Goal: Task Accomplishment & Management: Manage account settings

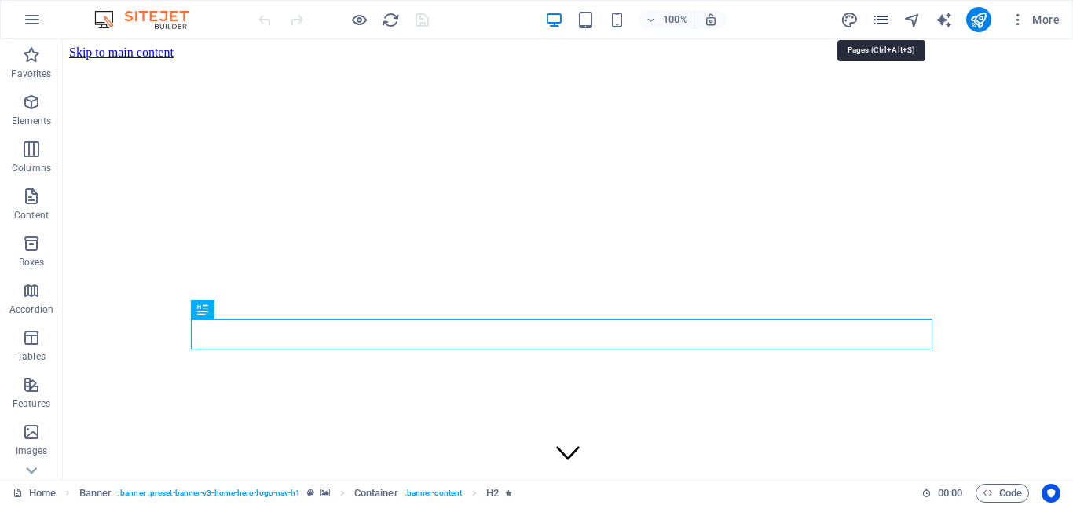
click at [879, 20] on icon "pages" at bounding box center [881, 20] width 18 height 18
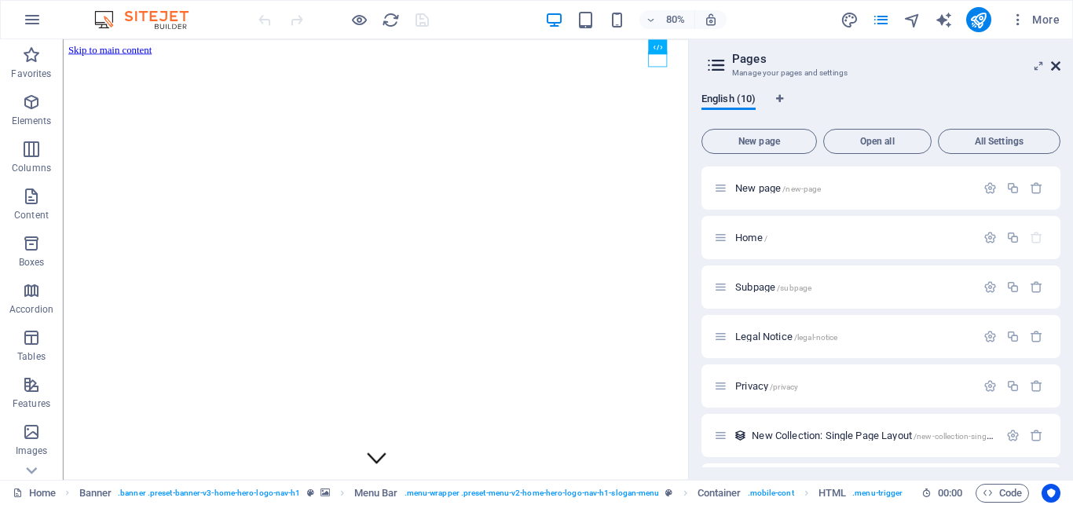
click at [1058, 61] on icon at bounding box center [1055, 66] width 9 height 13
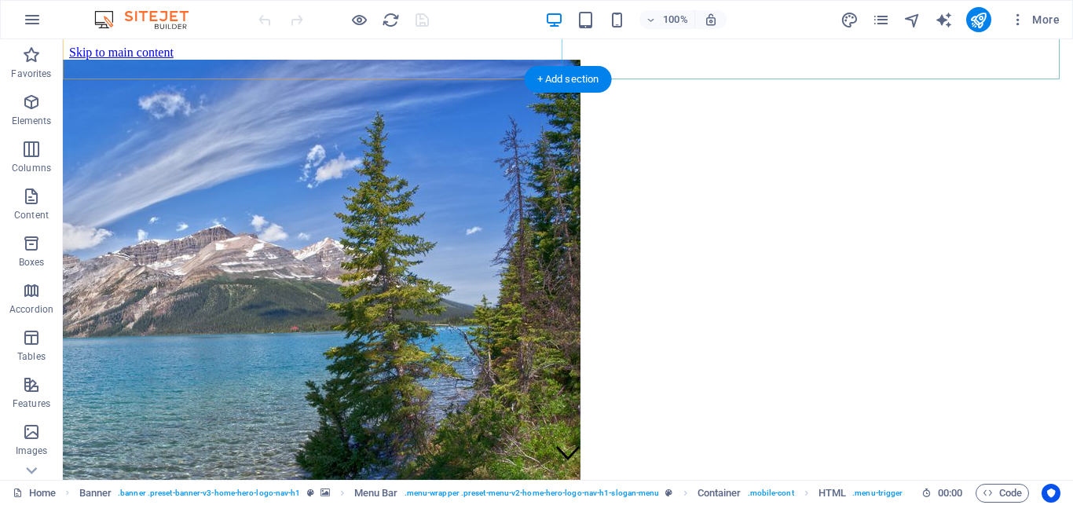
scroll to position [401, 0]
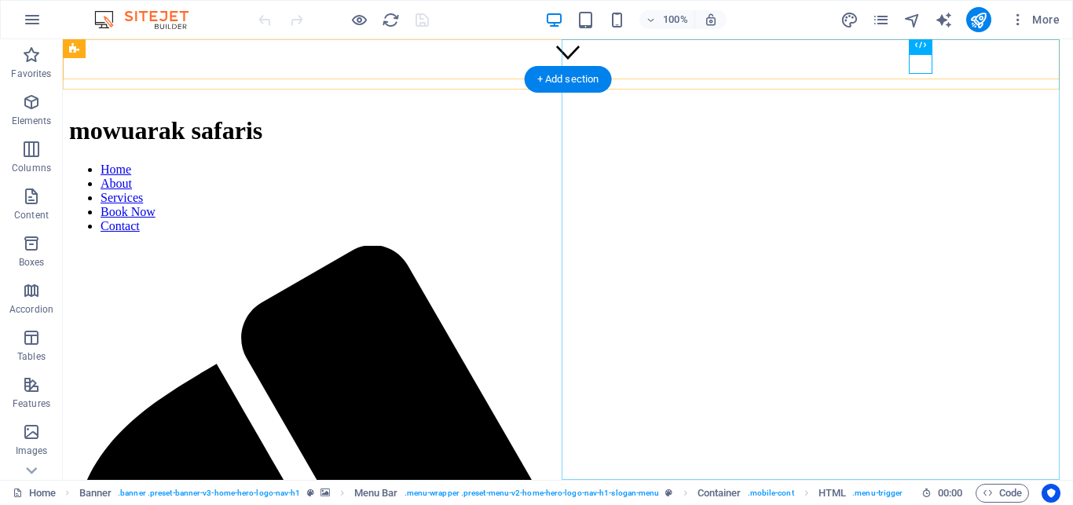
click at [847, 163] on nav "Home About Services Book Now Contact" at bounding box center [568, 198] width 998 height 71
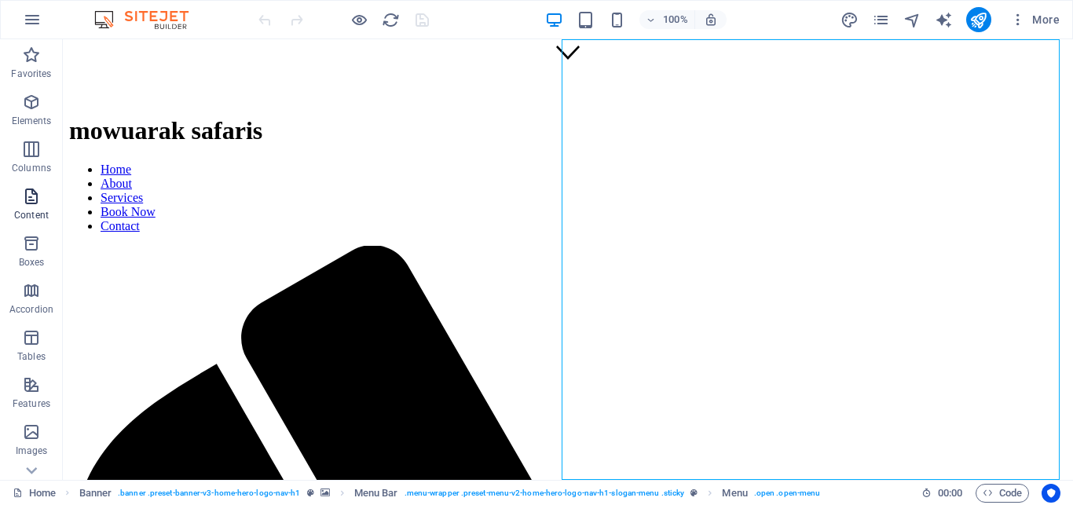
click at [46, 218] on p "Content" at bounding box center [31, 215] width 35 height 13
click at [658, 163] on nav "Home About Services Book Now Contact" at bounding box center [568, 198] width 998 height 71
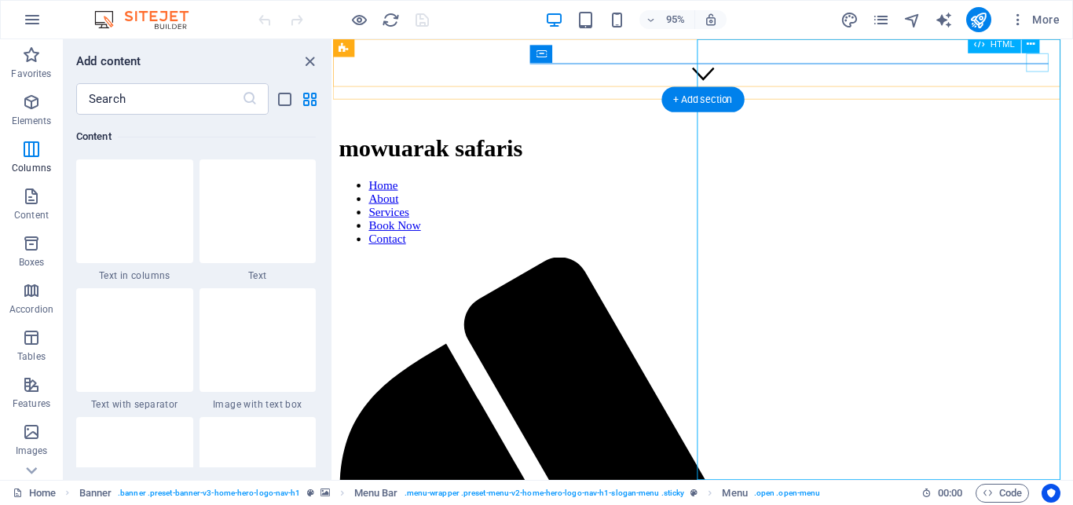
scroll to position [2749, 0]
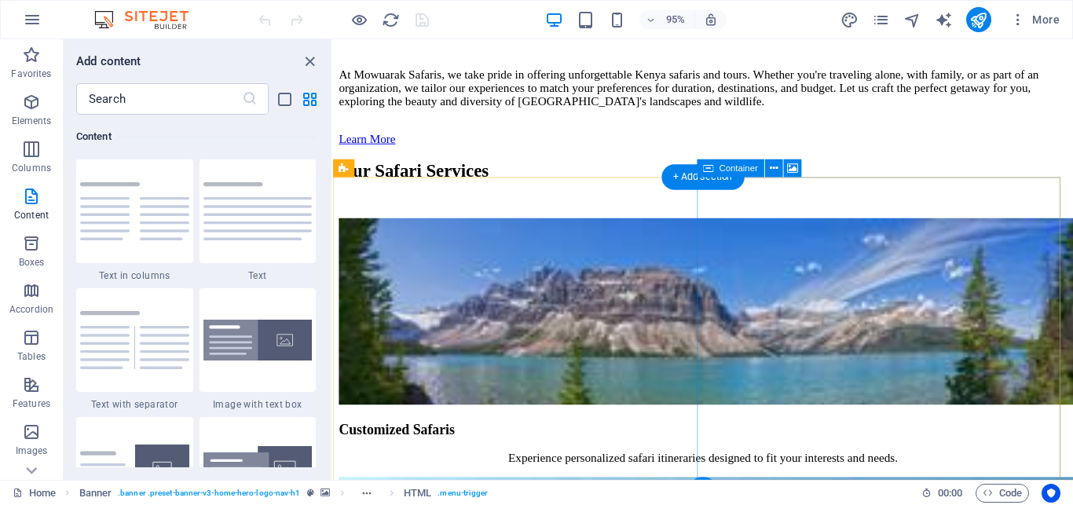
scroll to position [2284, 0]
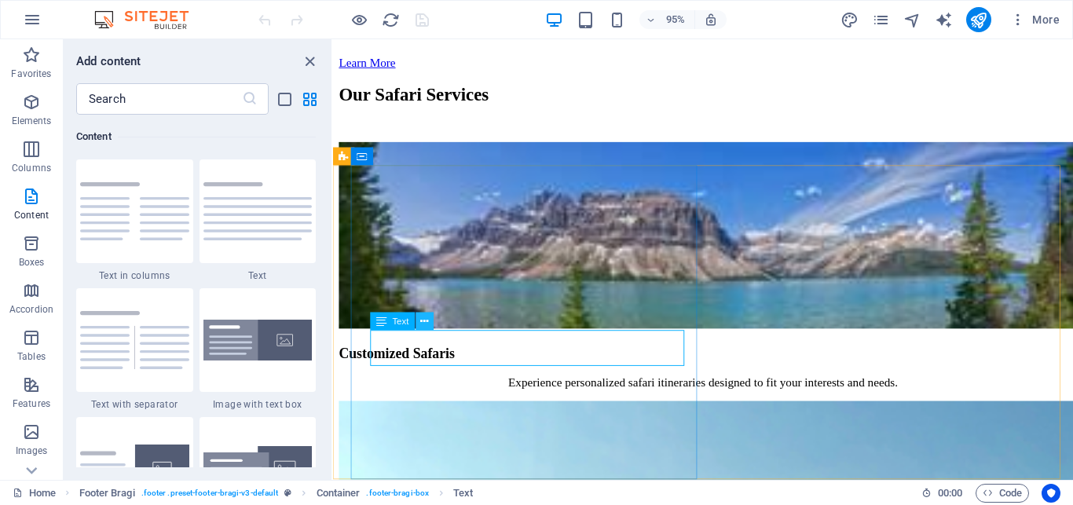
click at [427, 321] on icon at bounding box center [424, 322] width 8 height 16
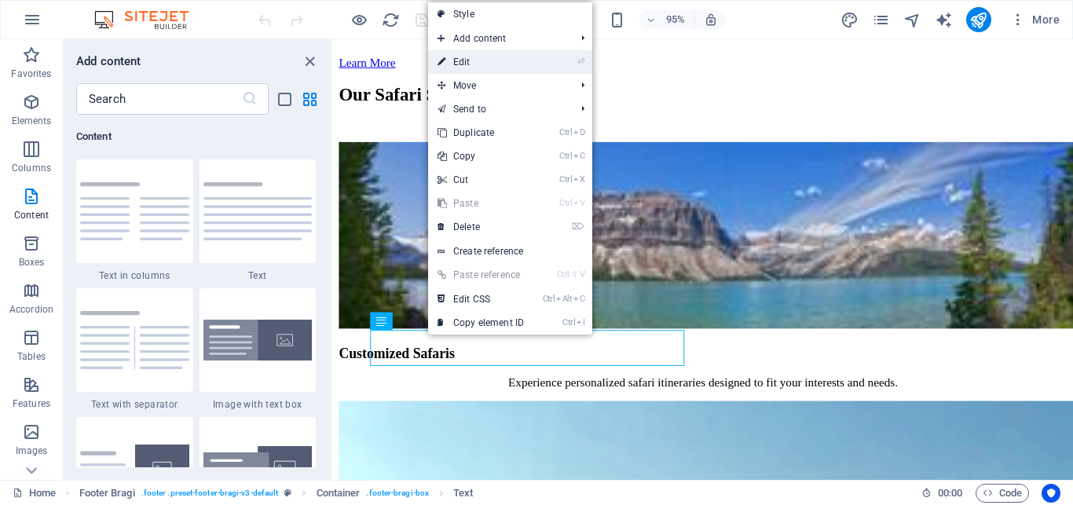
drag, startPoint x: 471, startPoint y: 68, endPoint x: 120, endPoint y: 195, distance: 372.8
click at [471, 68] on link "⏎ Edit" at bounding box center [480, 62] width 105 height 24
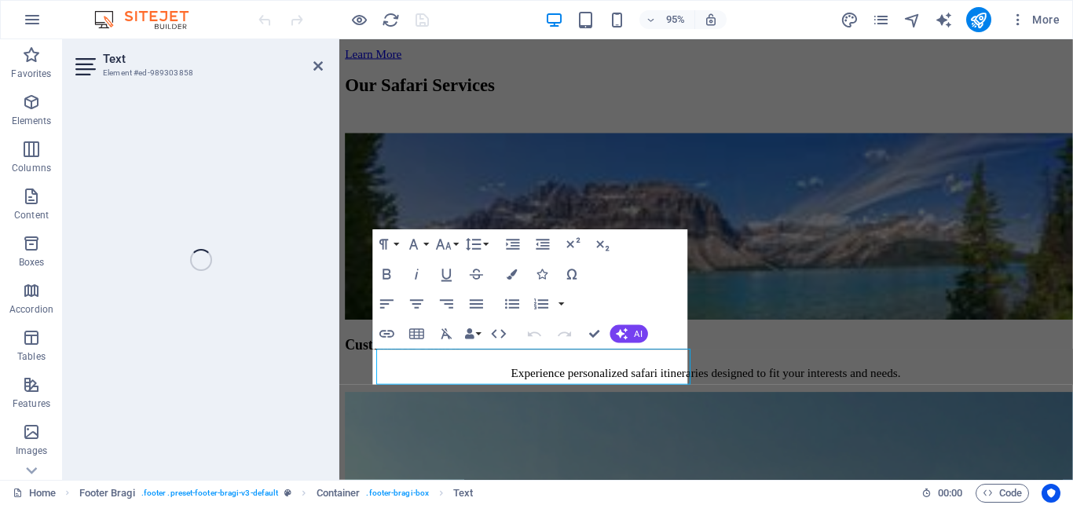
scroll to position [2265, 0]
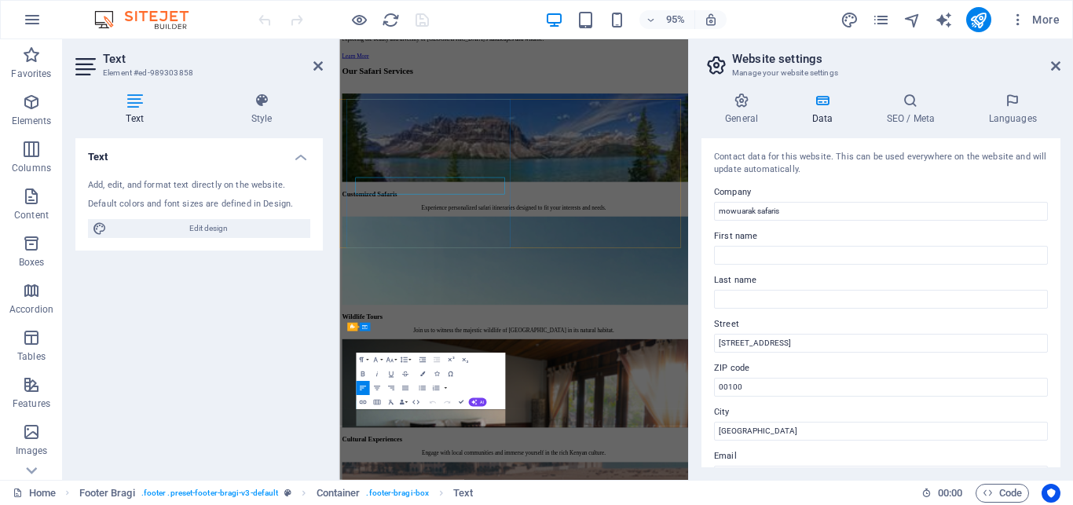
click at [443, 362] on button "Decrease Indent" at bounding box center [436, 360] width 13 height 14
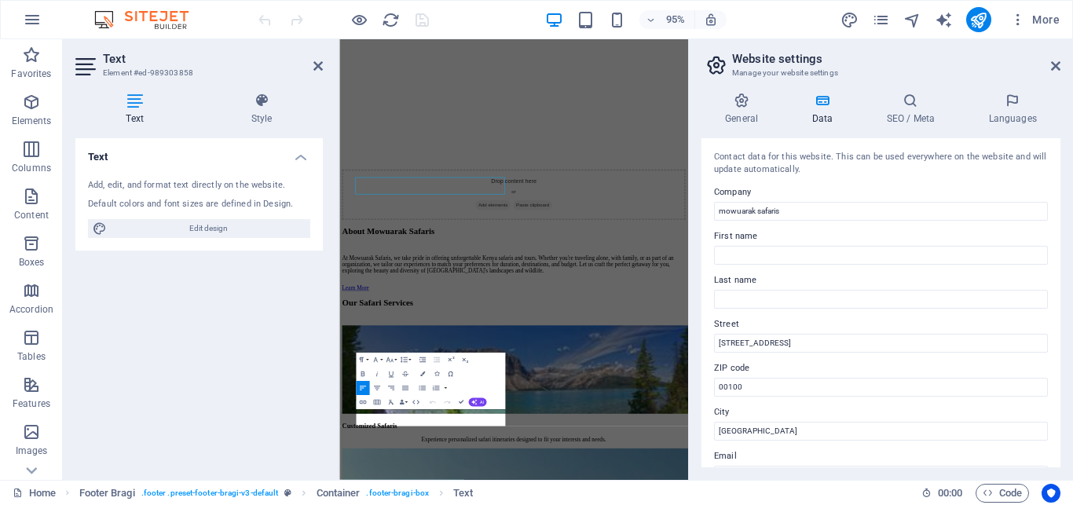
scroll to position [2283, 0]
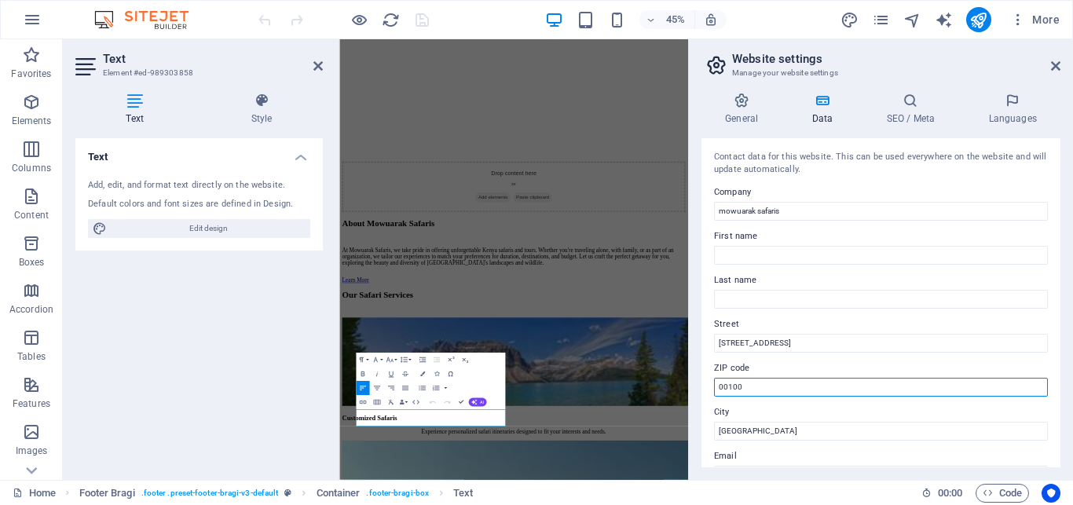
click at [739, 387] on input "00100" at bounding box center [881, 387] width 334 height 19
type input "0"
type input "20500"
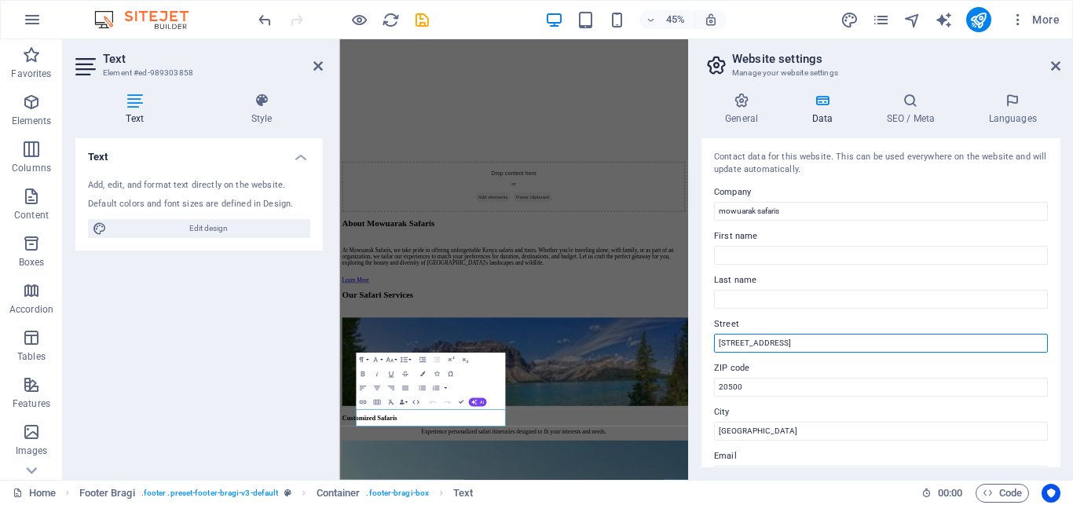
click at [774, 339] on input "[STREET_ADDRESS]" at bounding box center [881, 343] width 334 height 19
type input "1"
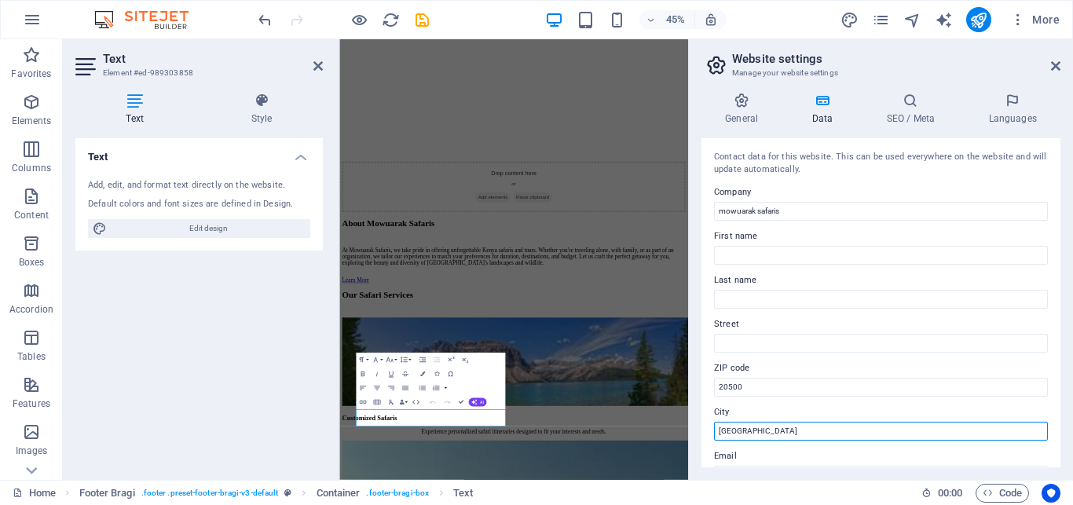
click at [747, 431] on input "[GEOGRAPHIC_DATA]" at bounding box center [881, 431] width 334 height 19
type input "N"
type input "Narok"
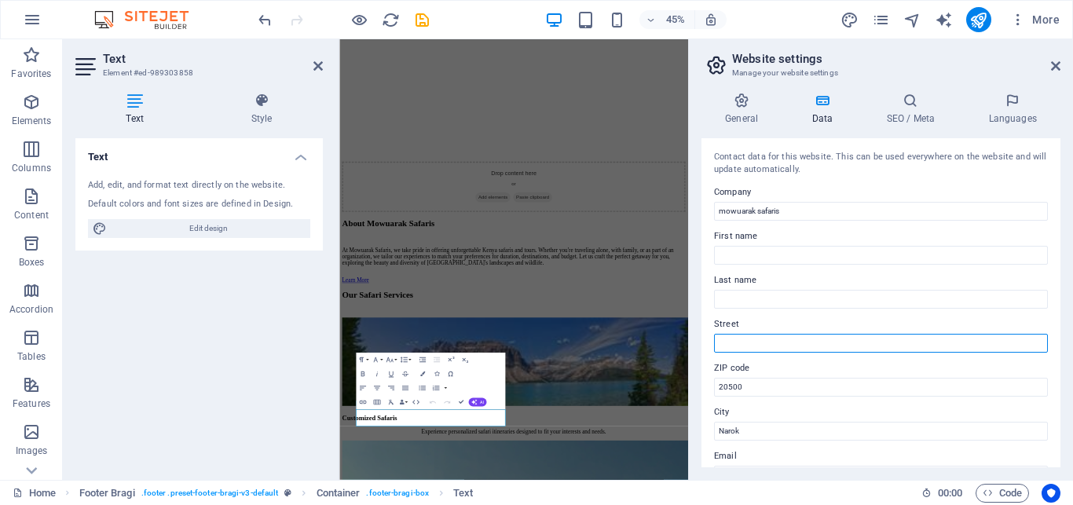
click at [737, 339] on input "Street" at bounding box center [881, 343] width 334 height 19
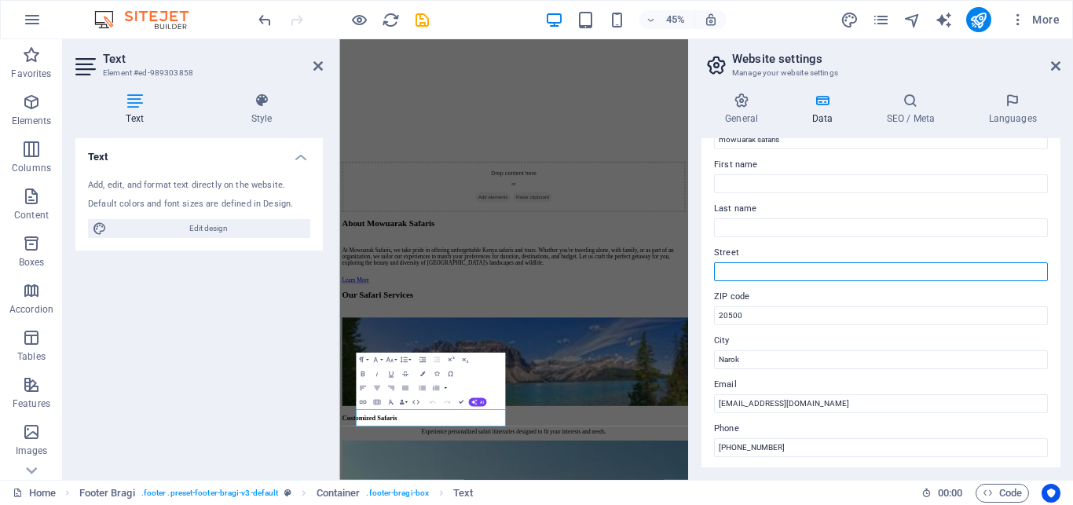
scroll to position [141, 0]
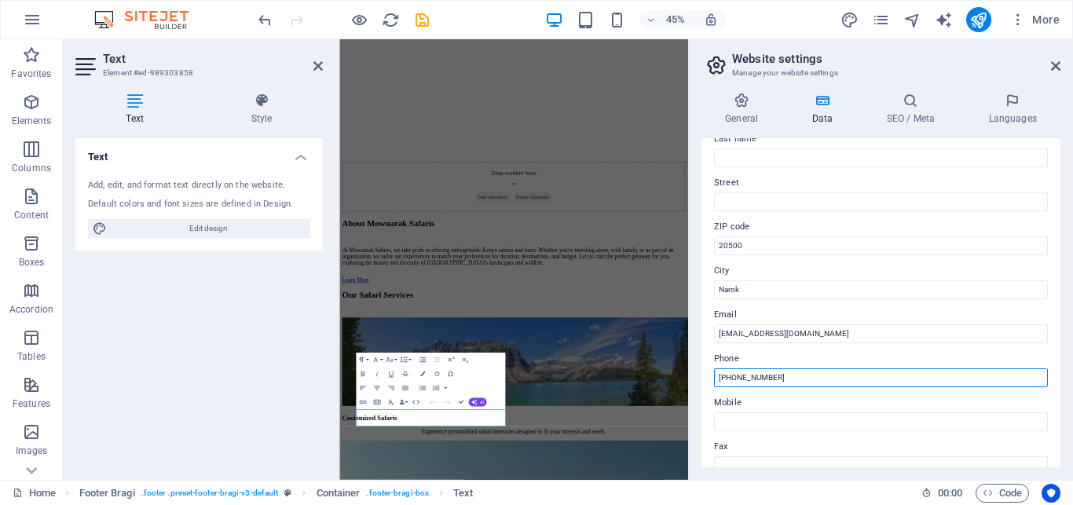
click at [785, 379] on input "[PHONE_NUMBER]" at bounding box center [881, 378] width 334 height 19
type input "[PHONE_NUMBER]"
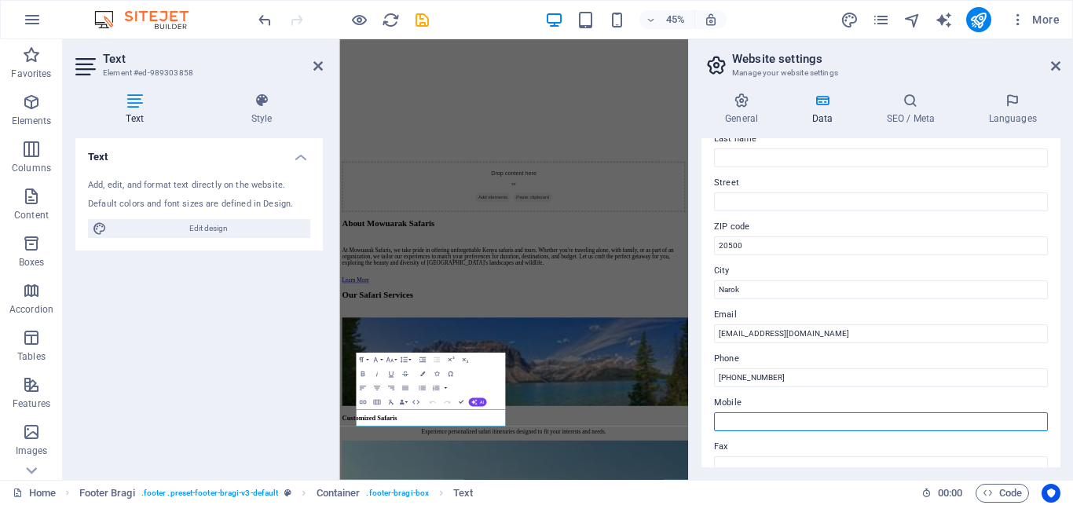
click at [731, 424] on input "Mobile" at bounding box center [881, 422] width 334 height 19
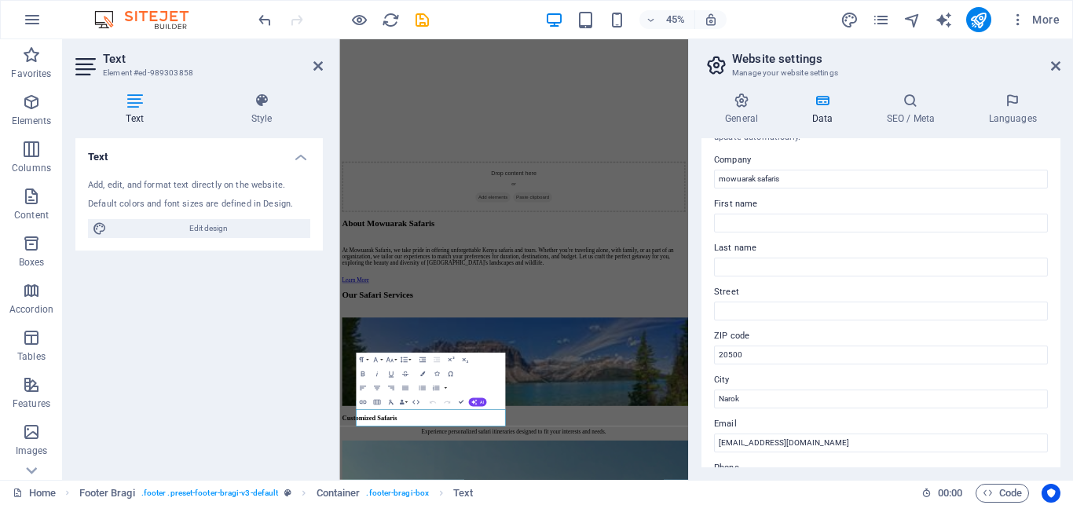
scroll to position [2, 0]
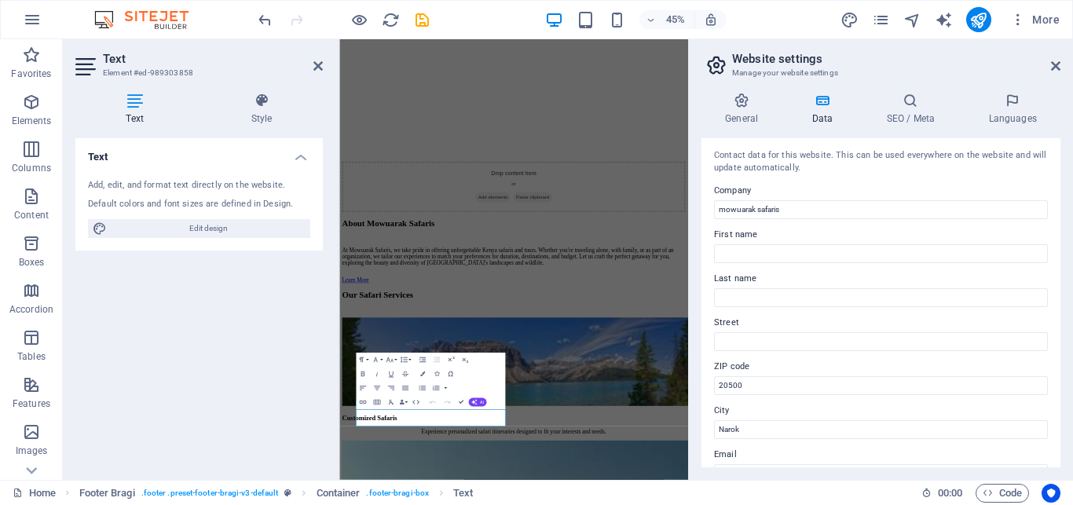
click at [254, 343] on div "Text Add, edit, and format text directly on the website. Default colors and fon…" at bounding box center [199, 302] width 248 height 329
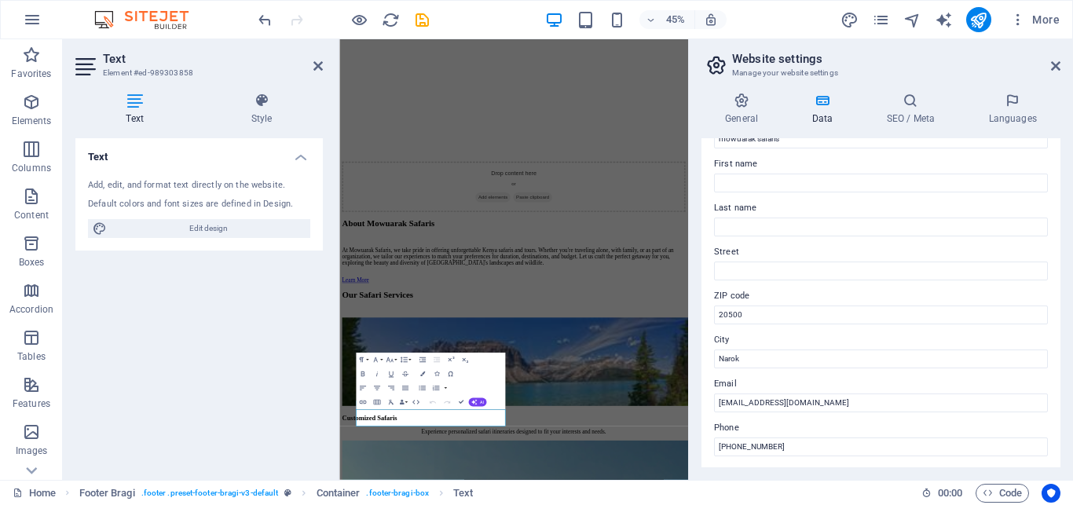
scroll to position [0, 0]
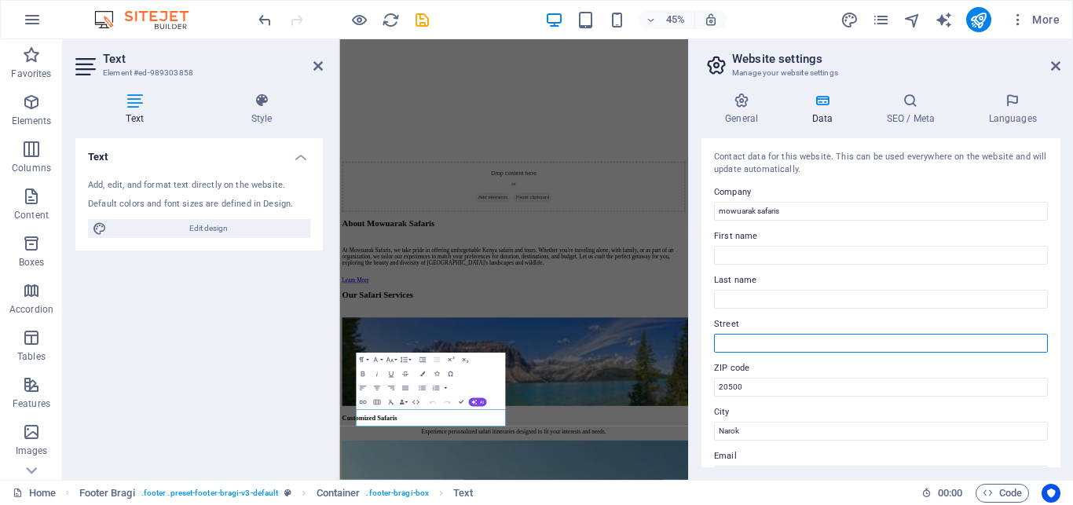
click at [736, 344] on input "Street" at bounding box center [881, 343] width 334 height 19
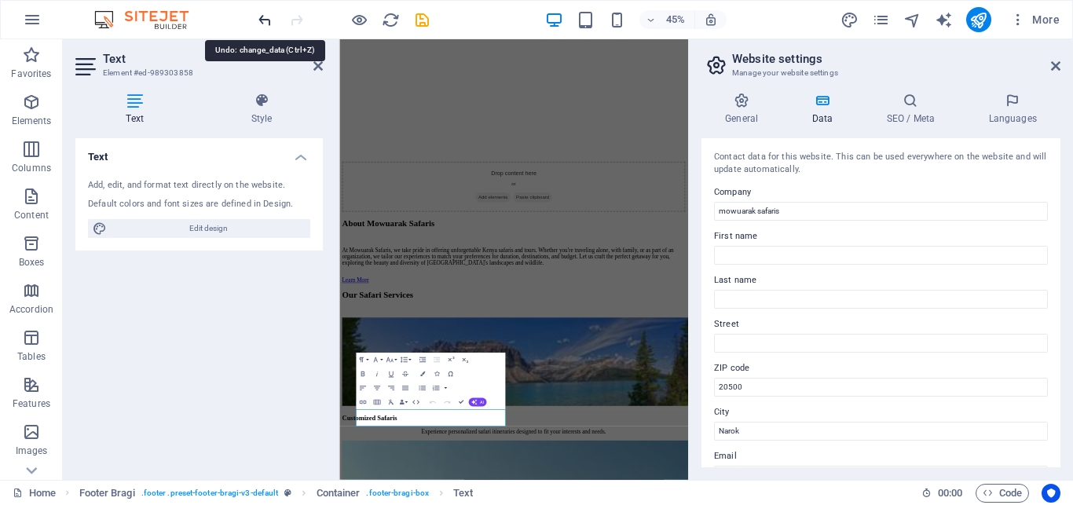
click at [269, 17] on icon "undo" at bounding box center [265, 20] width 18 height 18
type input "+"
click at [269, 17] on icon "undo" at bounding box center [265, 20] width 18 height 18
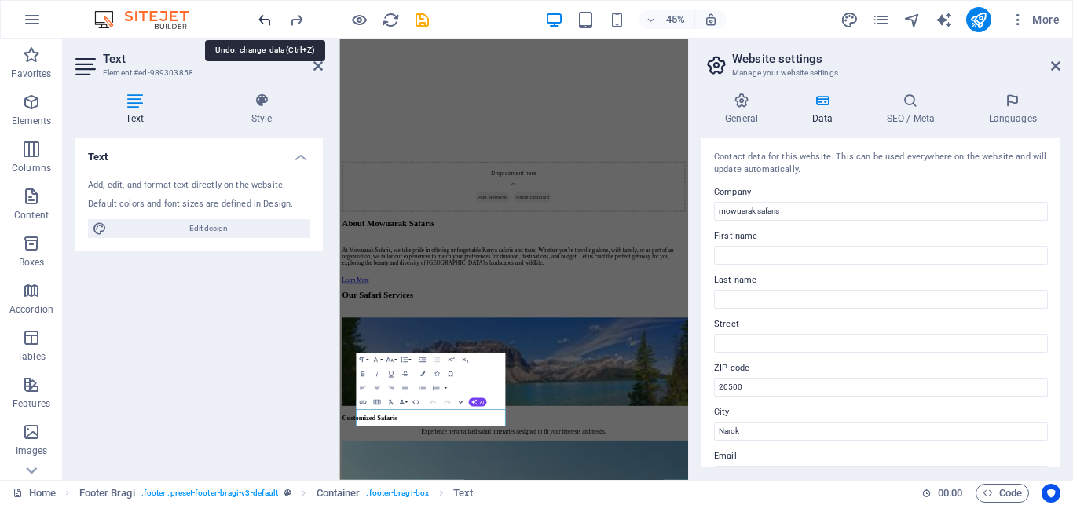
click at [269, 17] on icon "undo" at bounding box center [265, 20] width 18 height 18
type input "+254 70"
type input "+254 700"
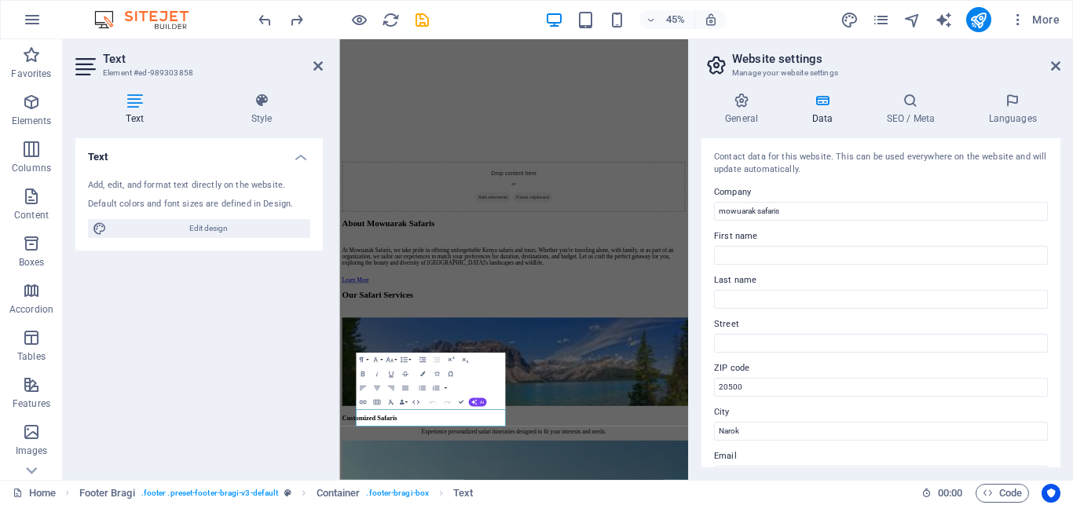
click at [919, 365] on label "ZIP code" at bounding box center [881, 368] width 334 height 19
click at [919, 378] on input "20500" at bounding box center [881, 387] width 334 height 19
click at [1055, 68] on icon at bounding box center [1055, 66] width 9 height 13
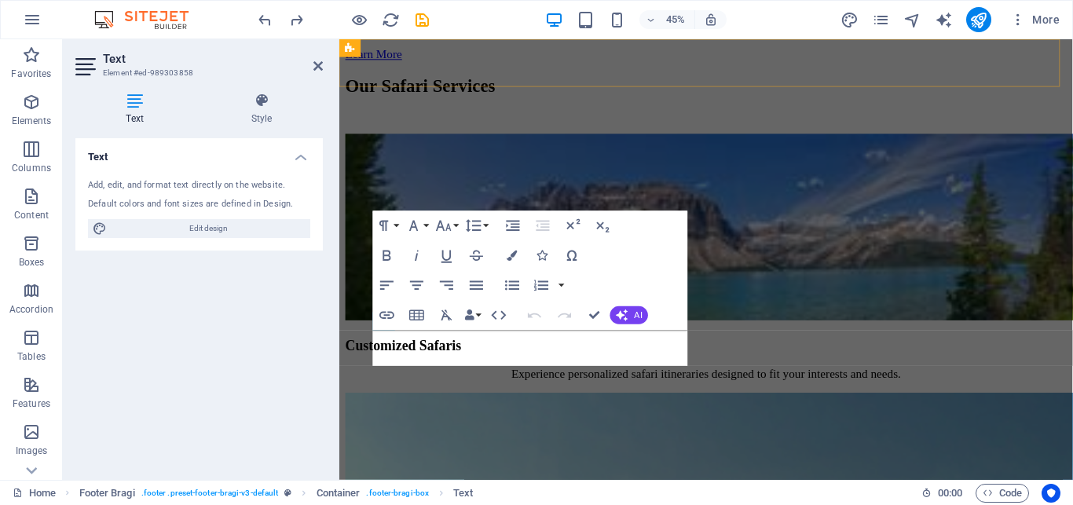
scroll to position [2284, 0]
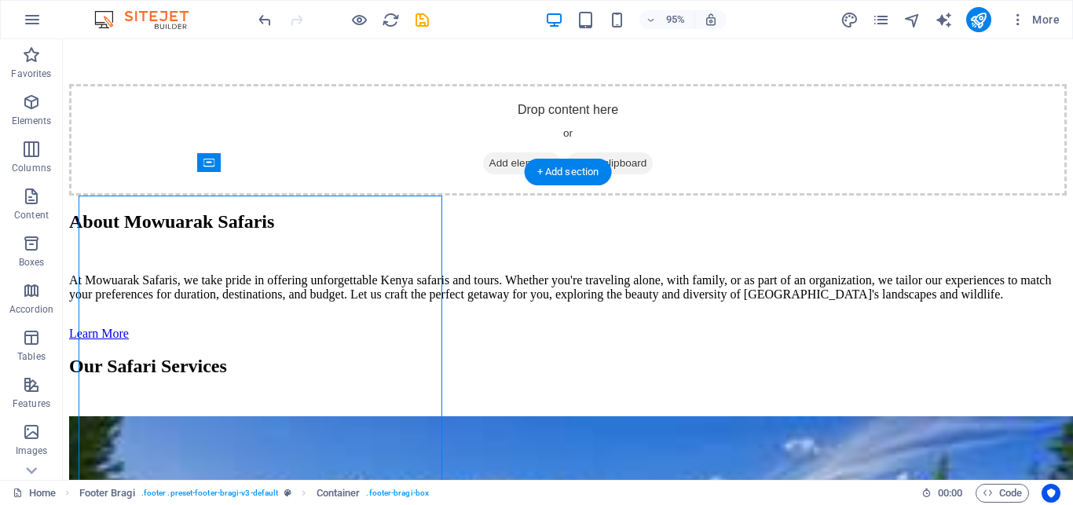
scroll to position [2261, 0]
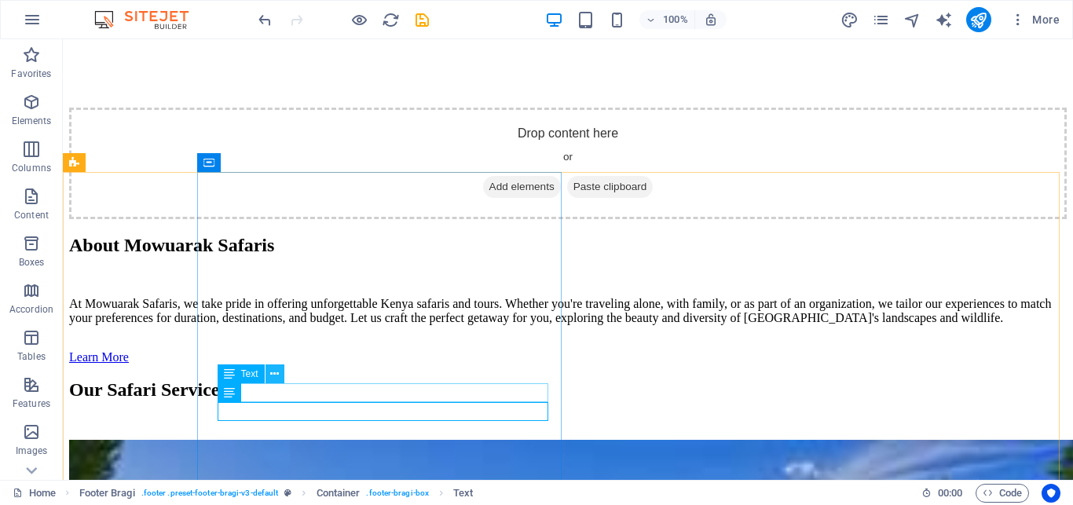
click at [276, 373] on icon at bounding box center [274, 374] width 9 height 17
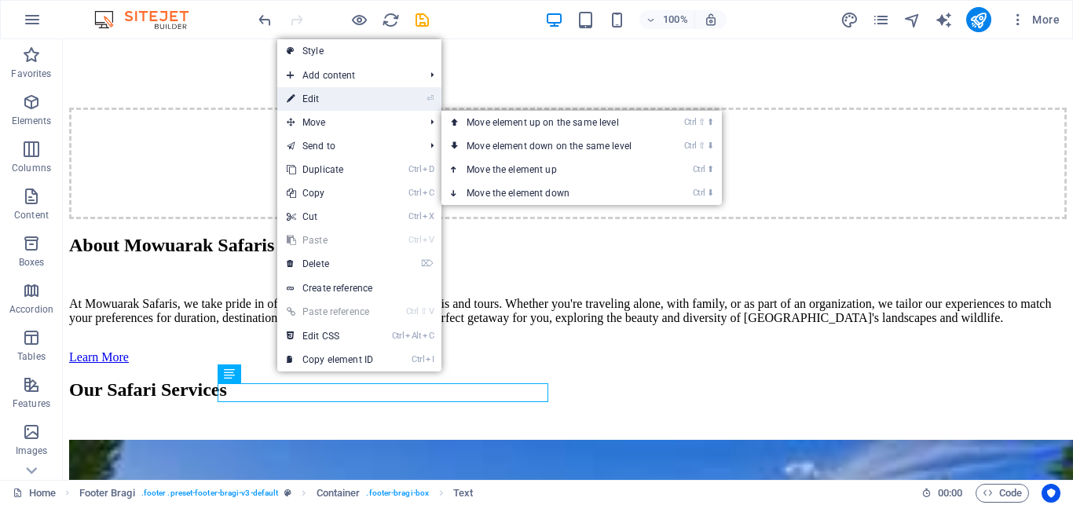
drag, startPoint x: 345, startPoint y: 105, endPoint x: 6, endPoint y: 68, distance: 340.7
click at [345, 105] on link "⏎ Edit" at bounding box center [329, 99] width 105 height 24
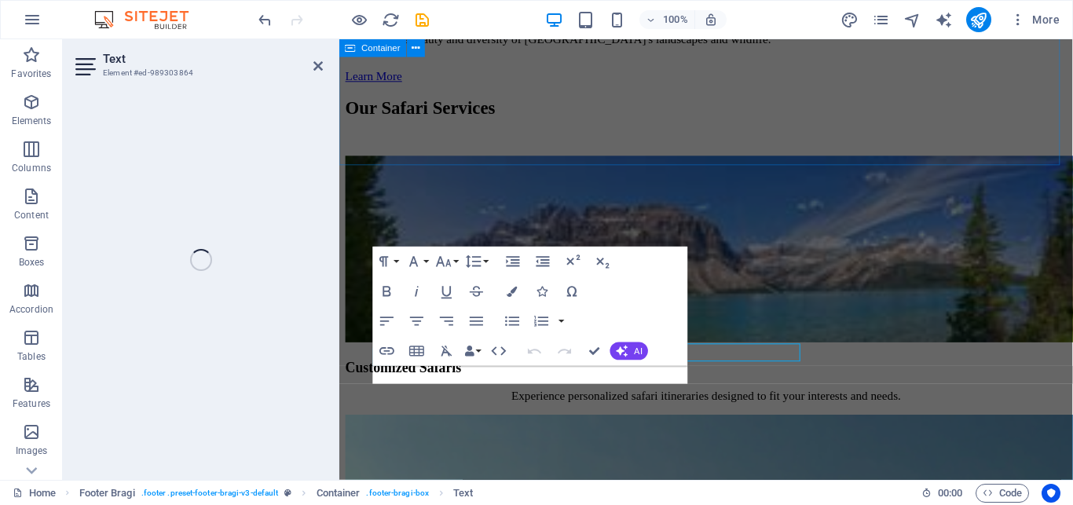
scroll to position [2284, 0]
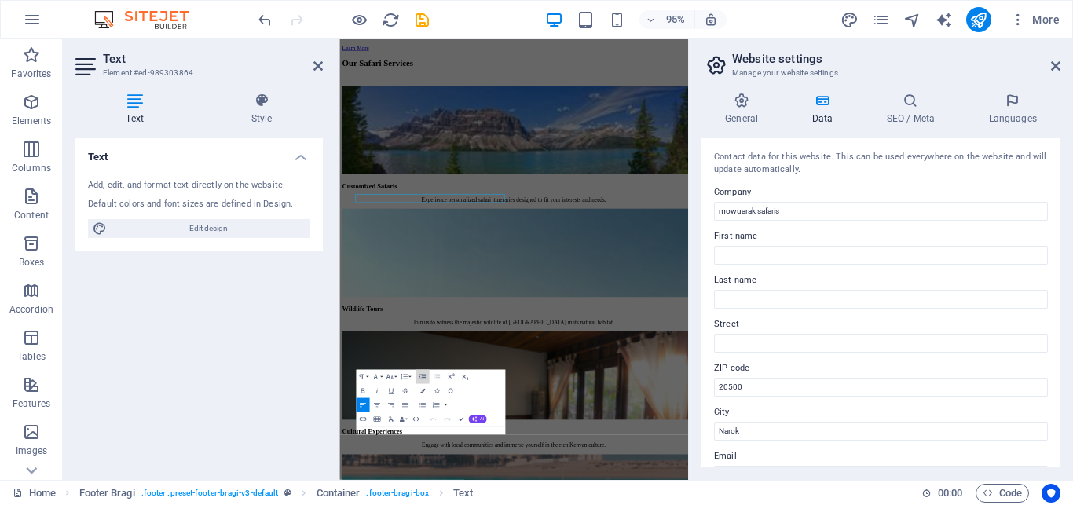
click at [422, 376] on icon "button" at bounding box center [423, 377] width 6 height 5
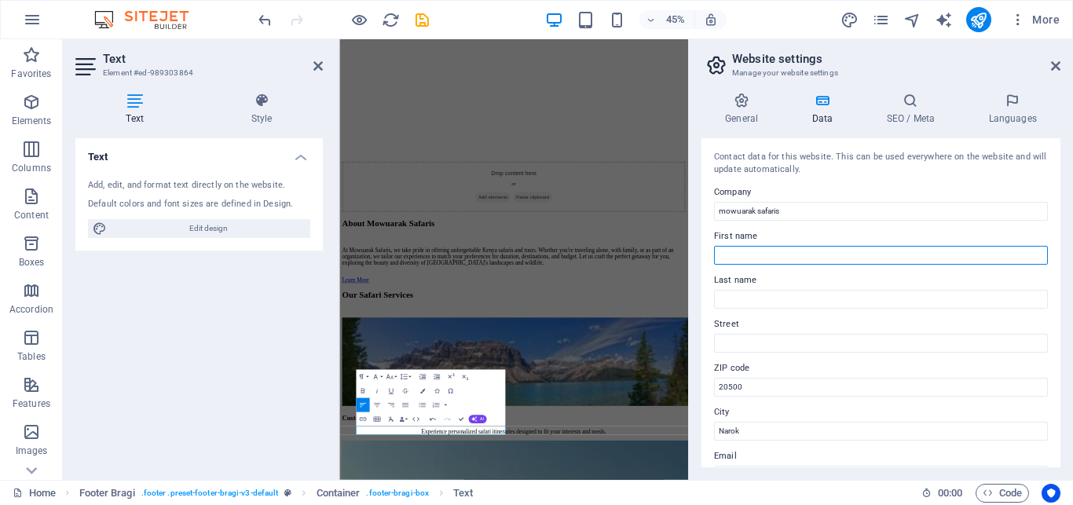
click at [749, 249] on input "First name" at bounding box center [881, 255] width 334 height 19
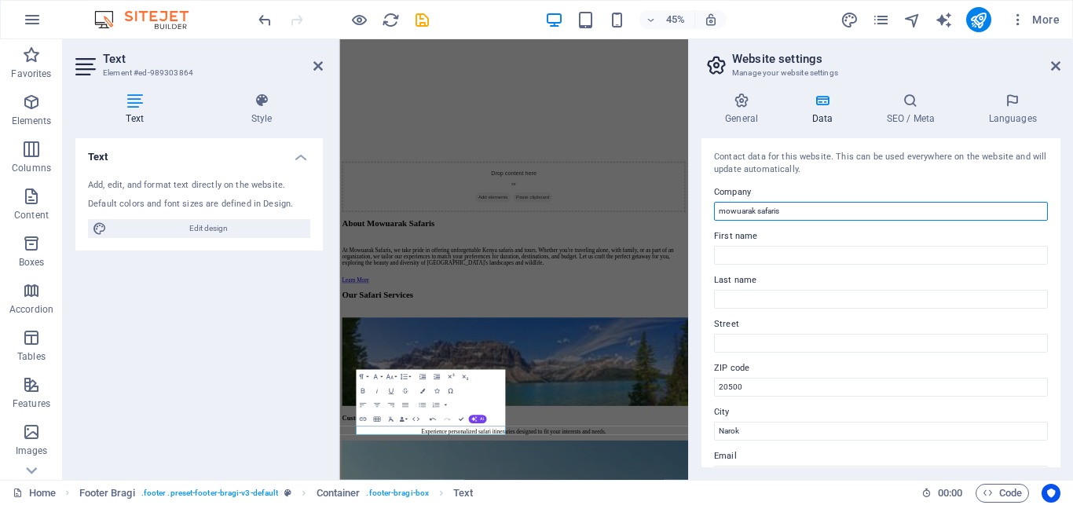
click at [728, 214] on input "mowuarak safaris" at bounding box center [881, 211] width 334 height 19
click at [724, 211] on input "mowuarak safaris" at bounding box center [881, 211] width 334 height 19
type input "Mowuarak safaris"
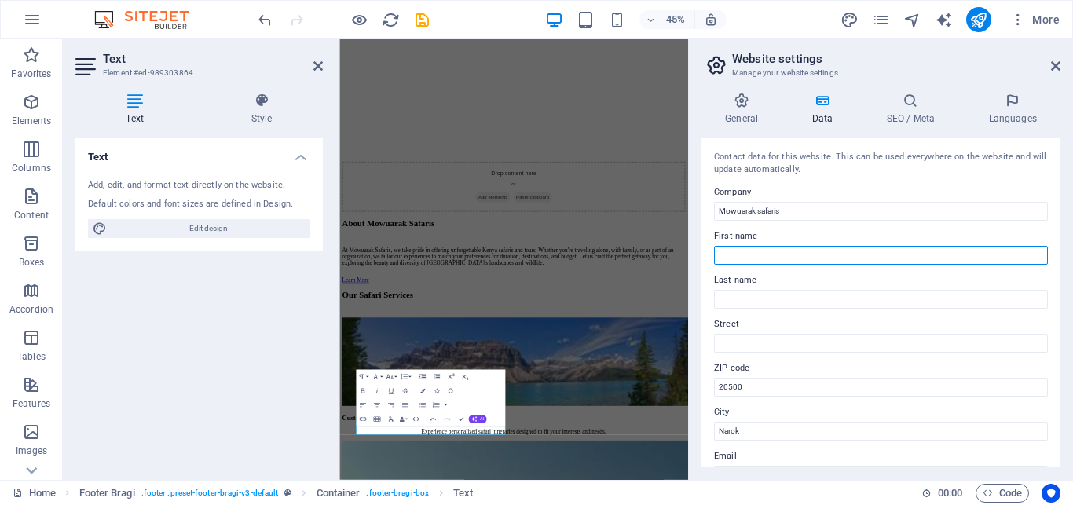
click at [749, 257] on input "First name" at bounding box center [881, 255] width 334 height 19
type input "P"
type input "[GEOGRAPHIC_DATA]"
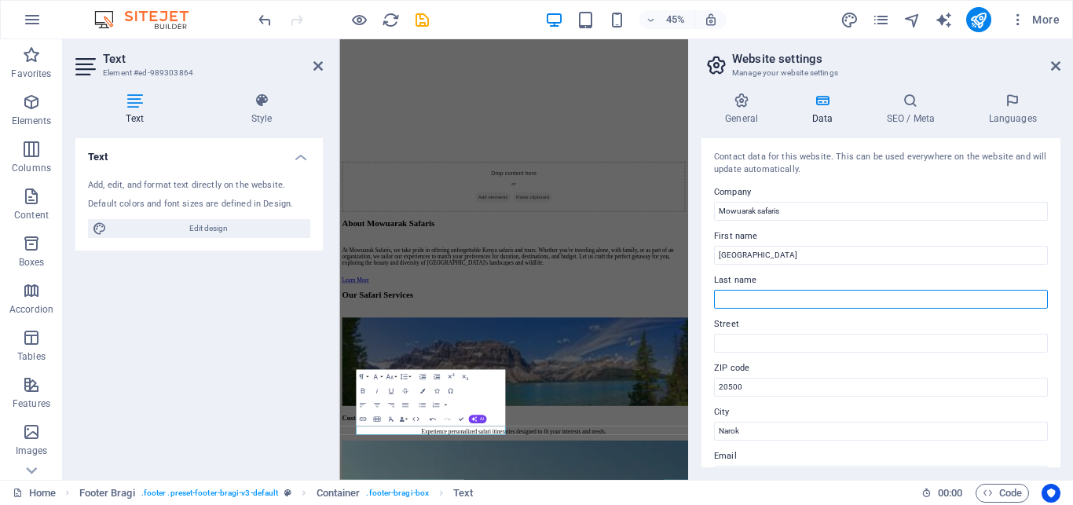
click at [728, 303] on input "Last name" at bounding box center [881, 299] width 334 height 19
type input "p"
type input "[DOMAIN_NAME], 49"
click at [215, 302] on div "Text Add, edit, and format text directly on the website. Default colors and fon…" at bounding box center [199, 302] width 248 height 329
click at [1054, 65] on icon at bounding box center [1055, 66] width 9 height 13
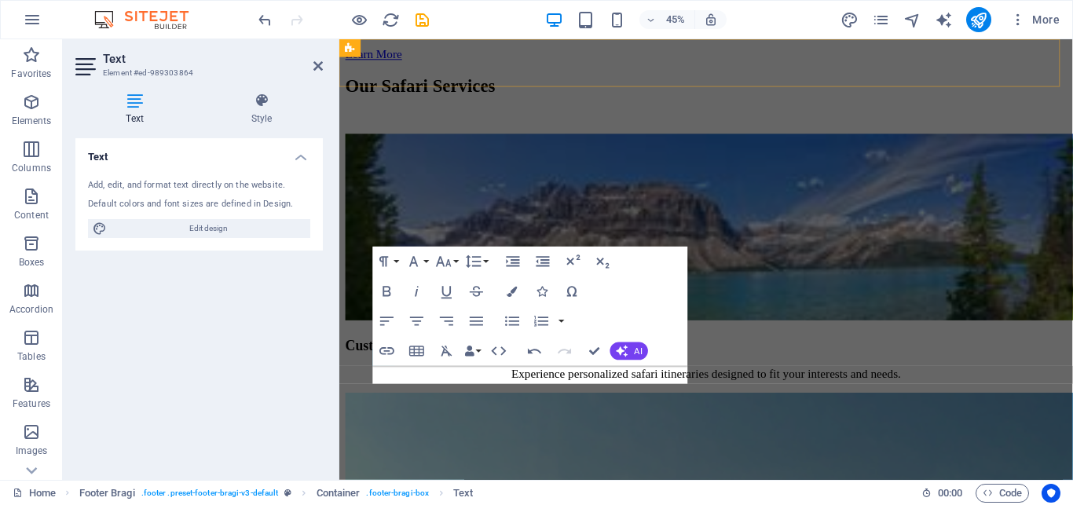
scroll to position [2284, 0]
click at [319, 68] on icon at bounding box center [318, 66] width 9 height 13
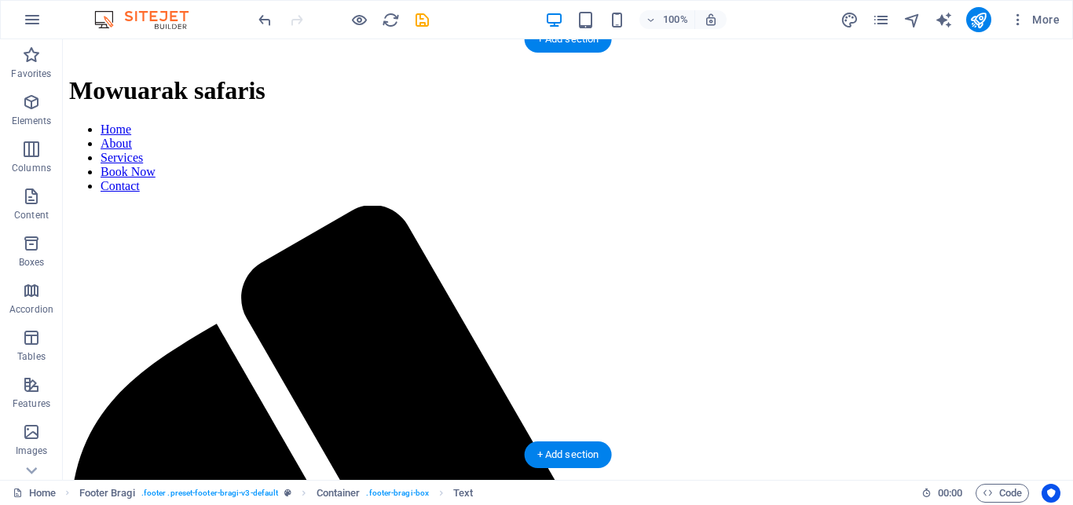
scroll to position [0, 0]
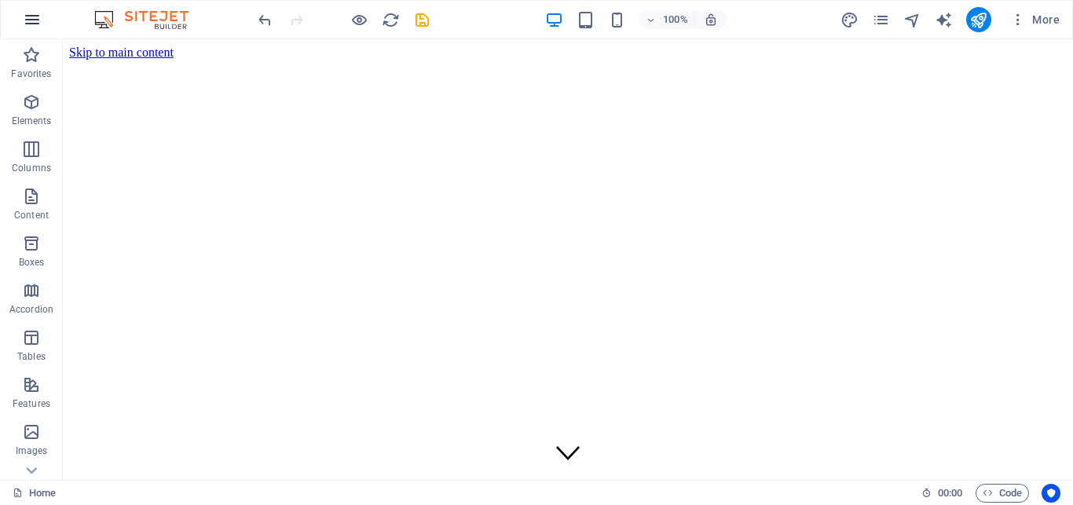
click at [36, 18] on icon "button" at bounding box center [32, 19] width 19 height 19
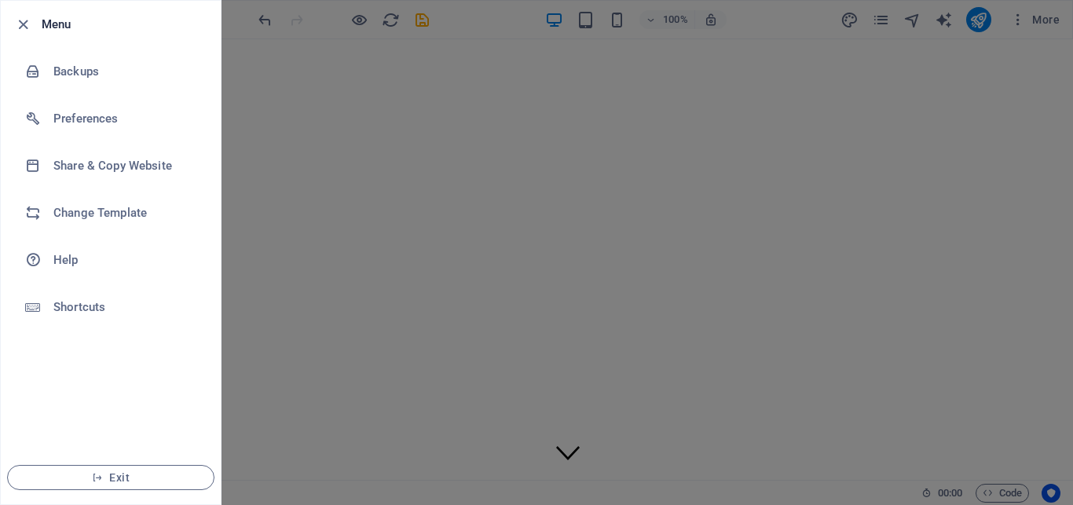
click at [412, 181] on div at bounding box center [536, 252] width 1073 height 505
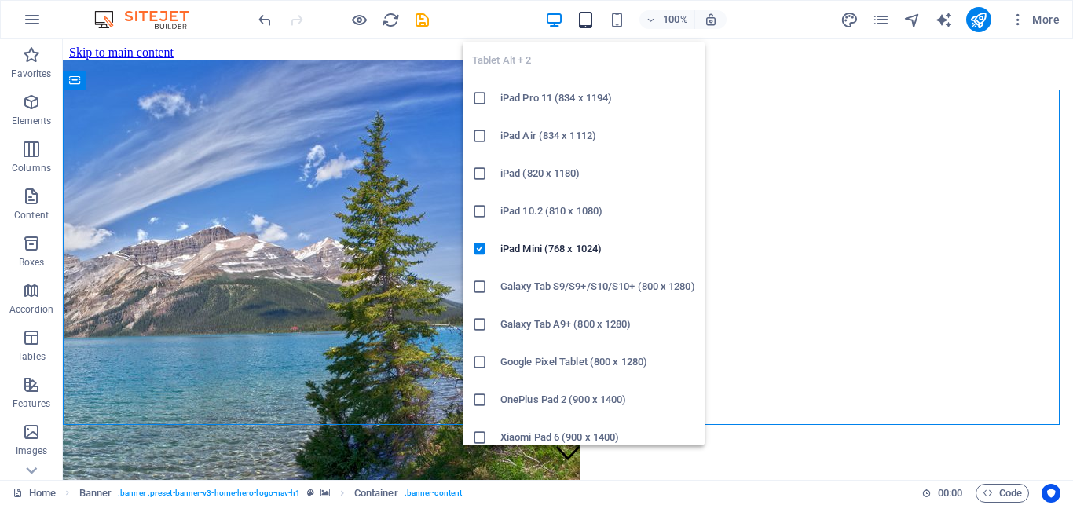
click at [582, 18] on icon "button" at bounding box center [586, 20] width 18 height 18
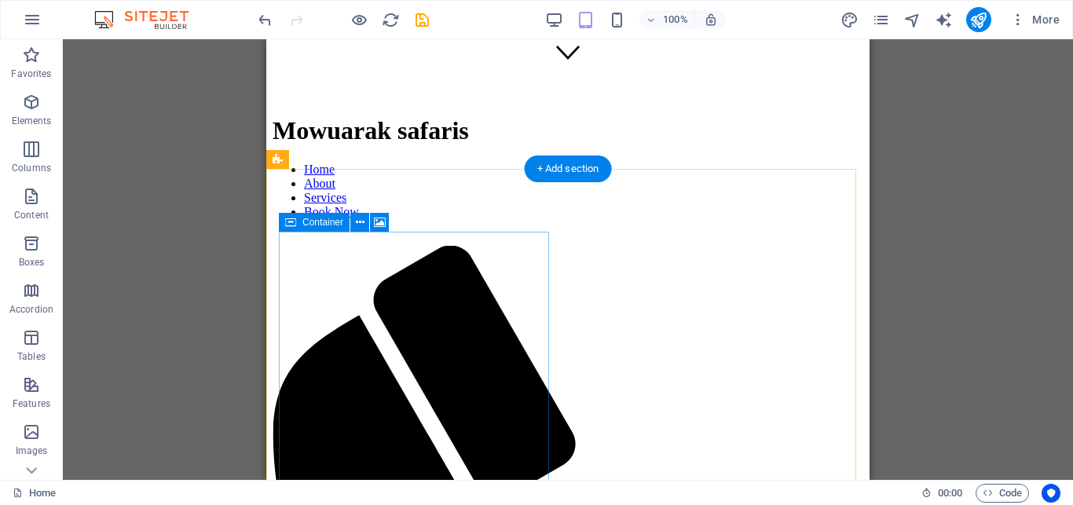
scroll to position [160, 0]
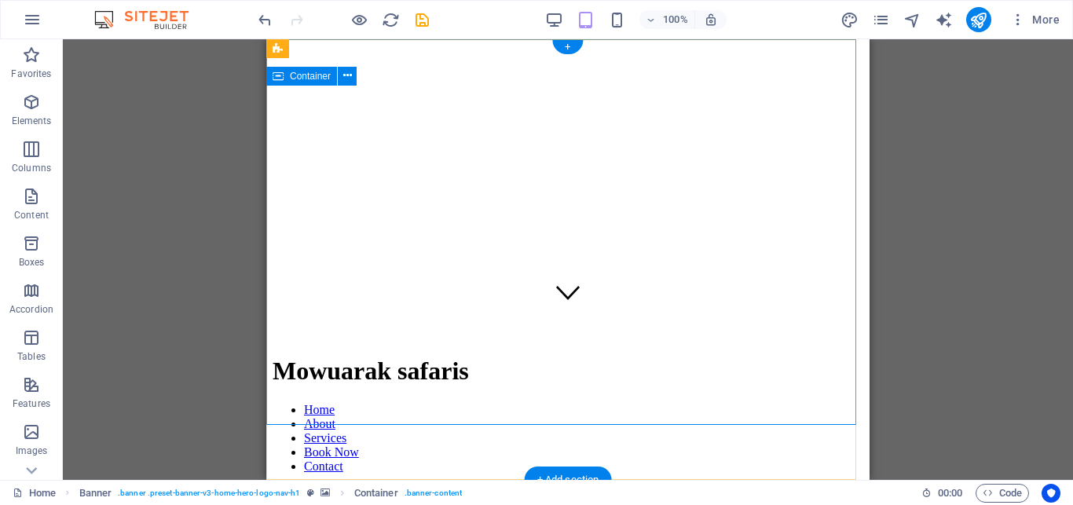
scroll to position [0, 0]
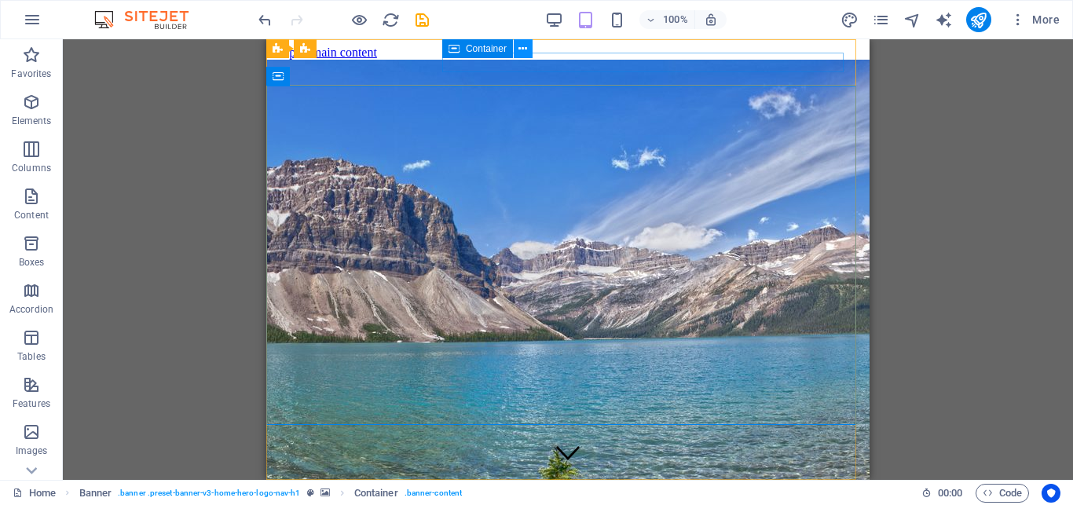
click at [526, 47] on icon at bounding box center [523, 49] width 9 height 17
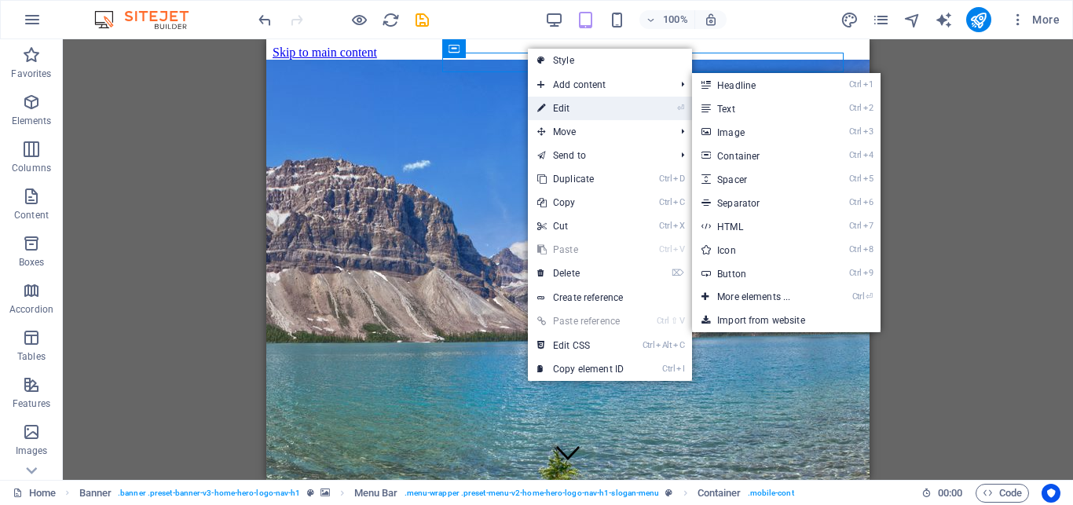
click at [566, 108] on link "⏎ Edit" at bounding box center [580, 109] width 105 height 24
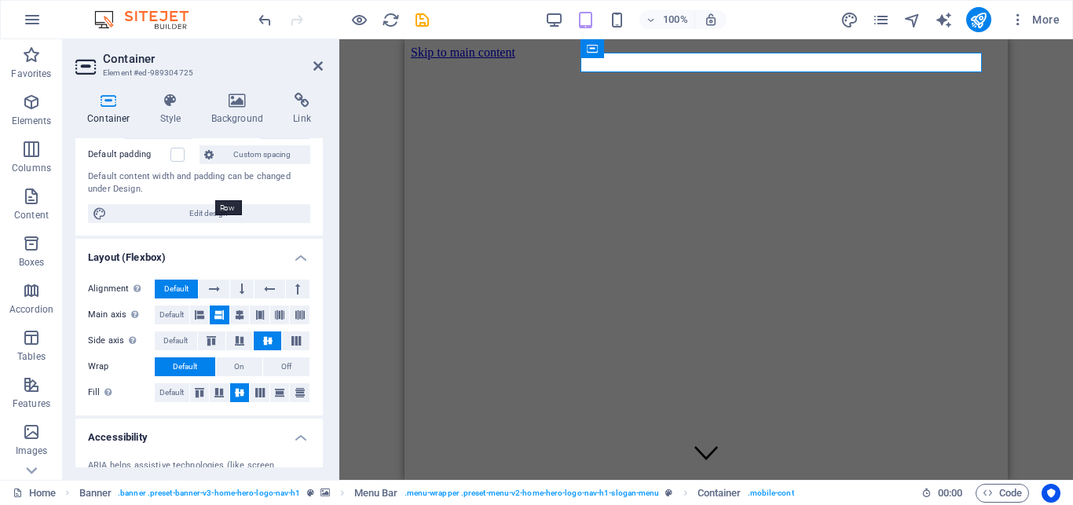
scroll to position [24, 0]
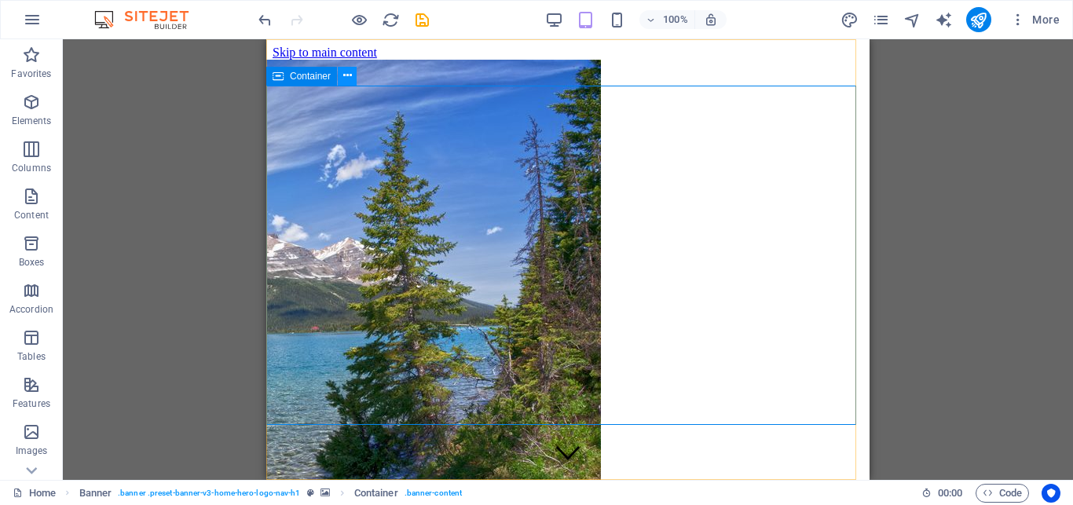
click at [343, 74] on button at bounding box center [347, 76] width 19 height 19
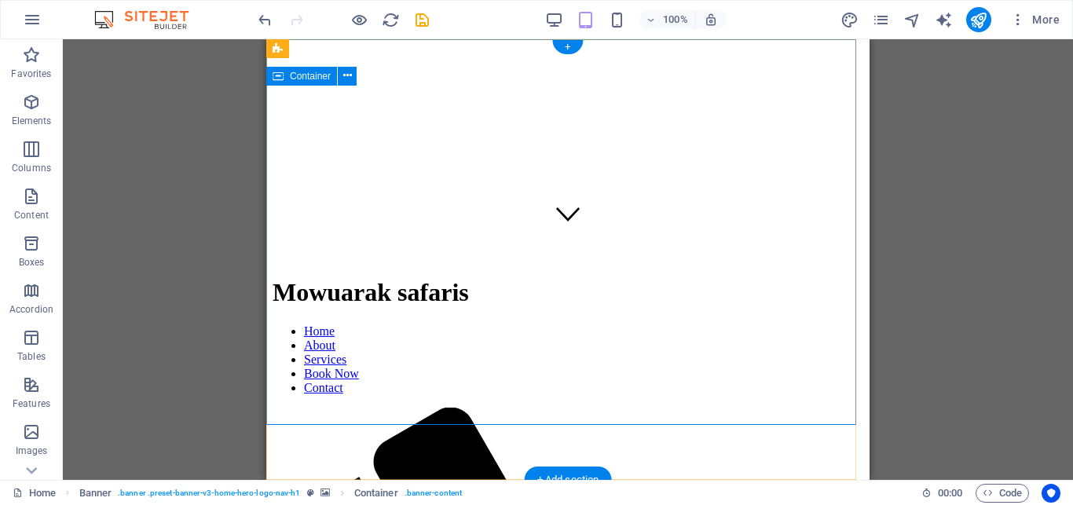
scroll to position [0, 0]
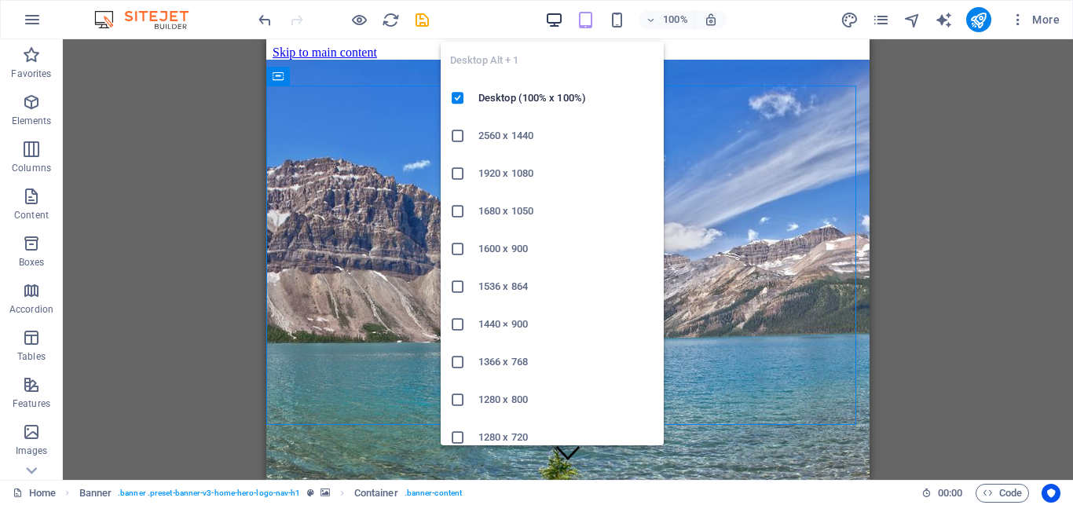
click at [549, 20] on icon "button" at bounding box center [554, 20] width 18 height 18
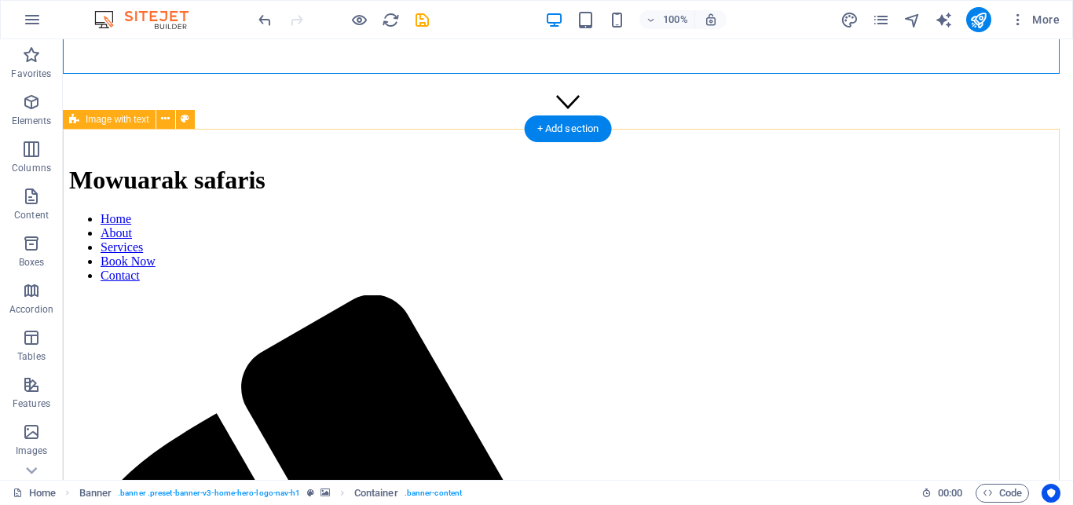
scroll to position [401, 0]
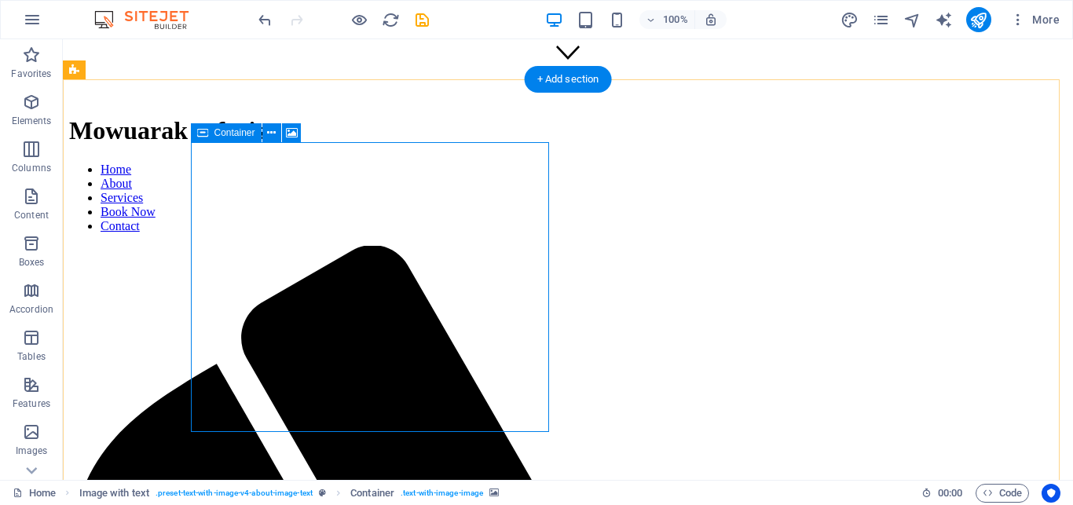
click at [293, 132] on icon at bounding box center [292, 133] width 12 height 17
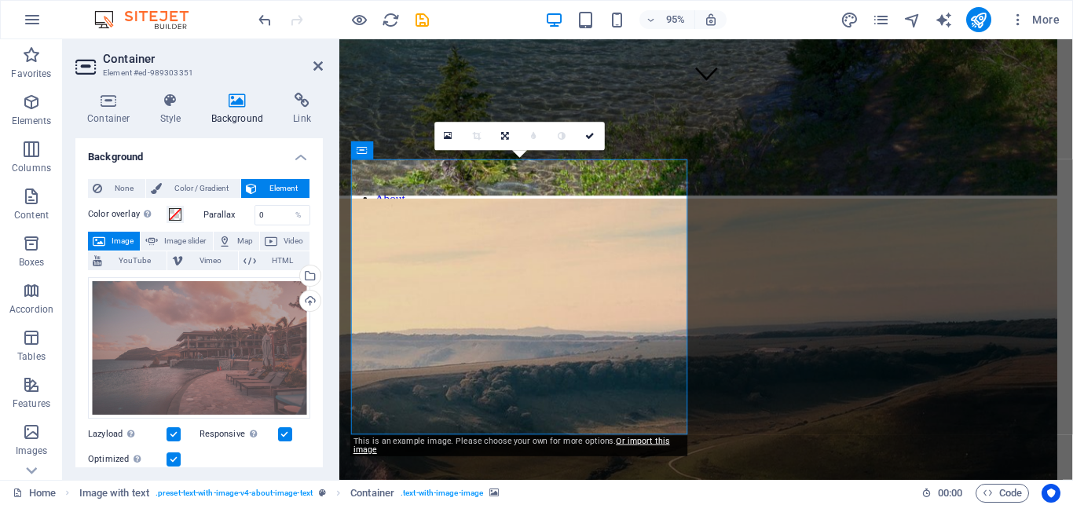
click at [120, 240] on span "Image" at bounding box center [122, 241] width 25 height 19
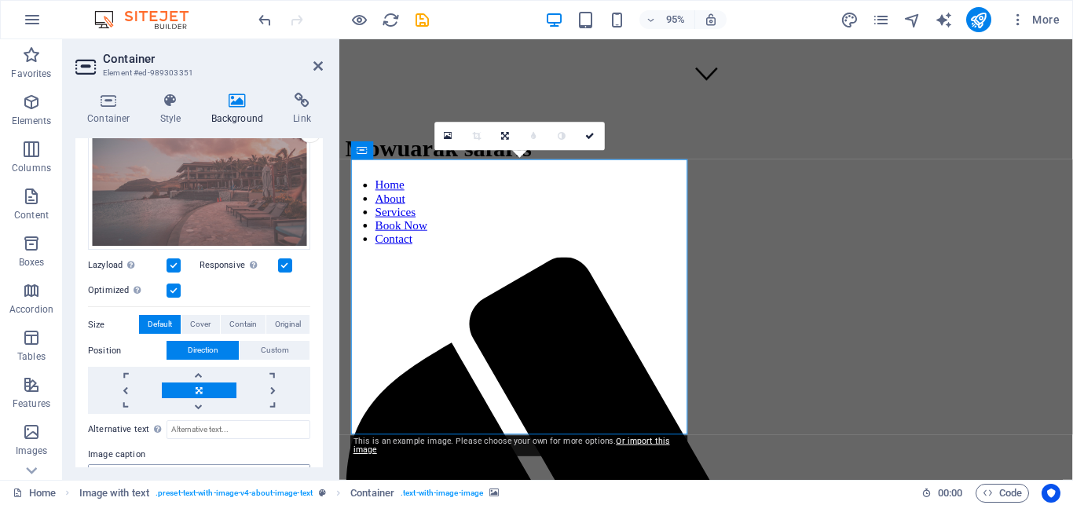
scroll to position [46, 0]
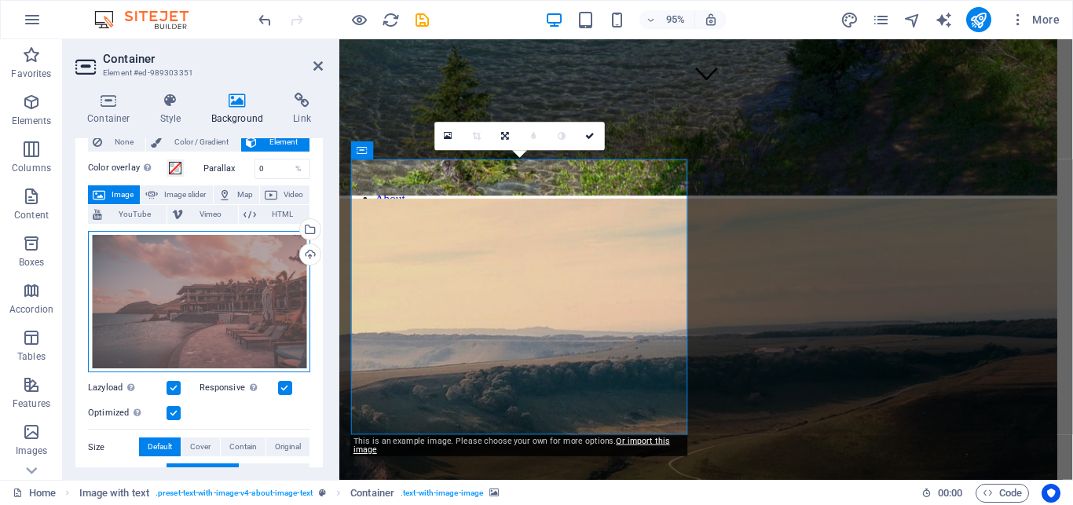
click at [240, 320] on div "Drag files here, click to choose files or select files from Files or our free s…" at bounding box center [199, 302] width 222 height 142
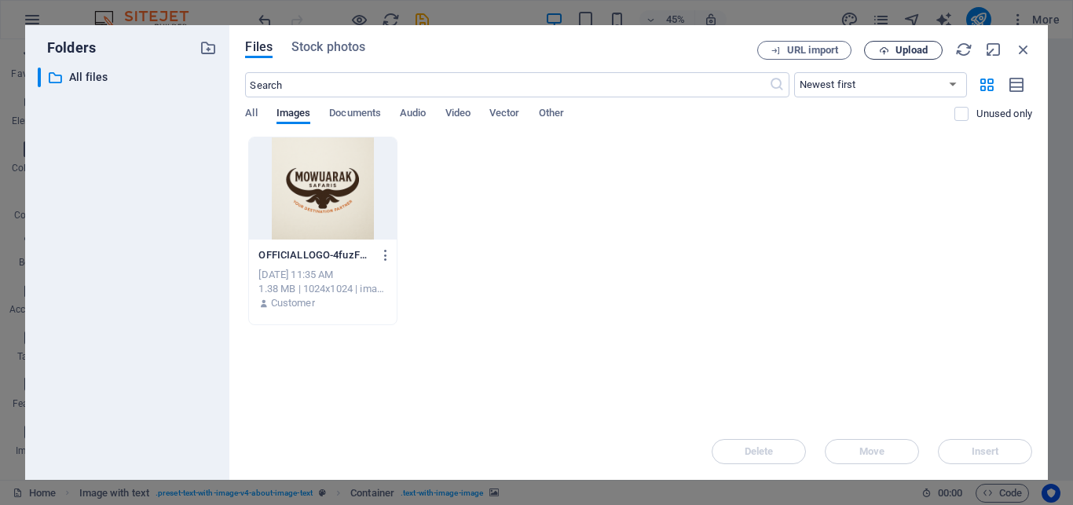
click at [903, 47] on span "Upload" at bounding box center [912, 50] width 32 height 9
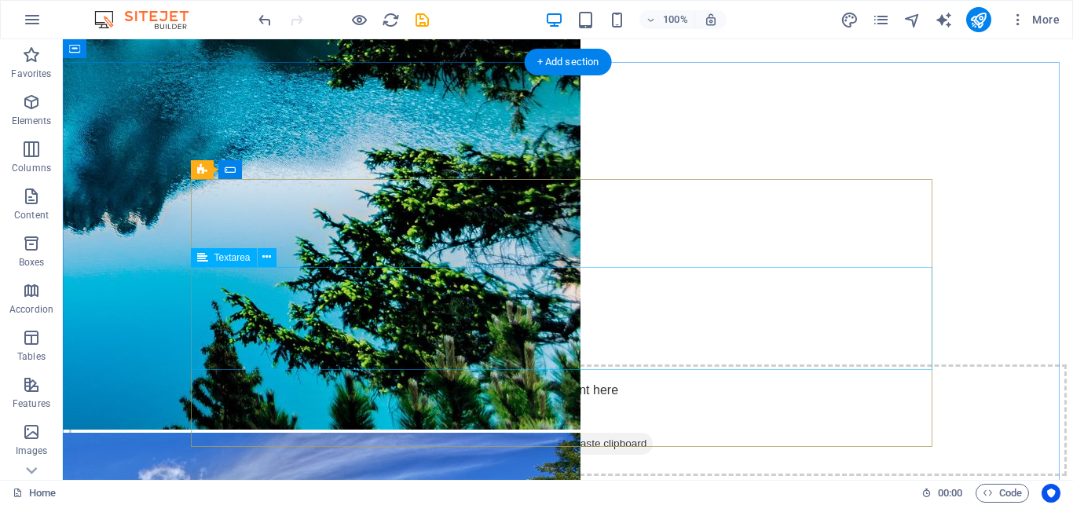
scroll to position [1924, 0]
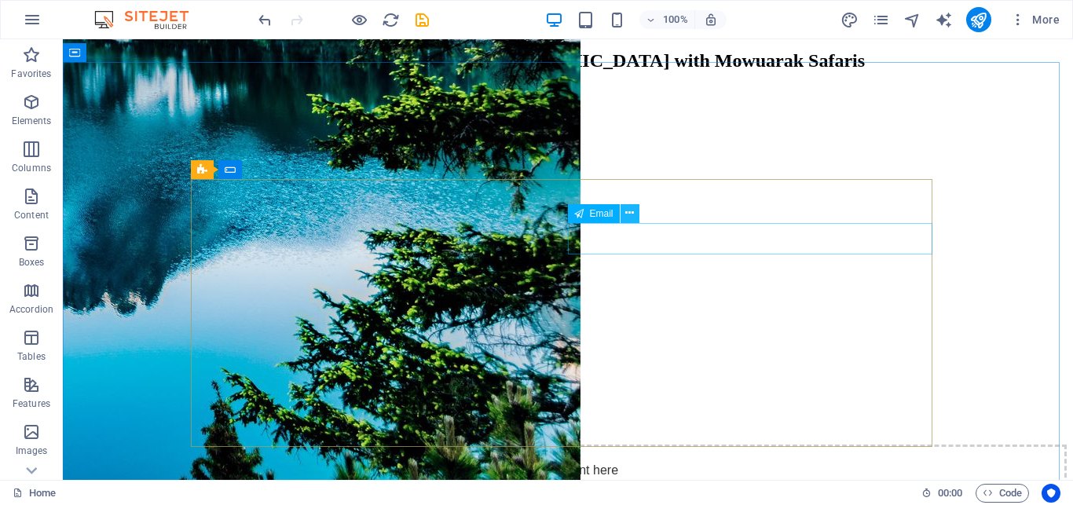
click at [630, 212] on icon at bounding box center [629, 213] width 9 height 17
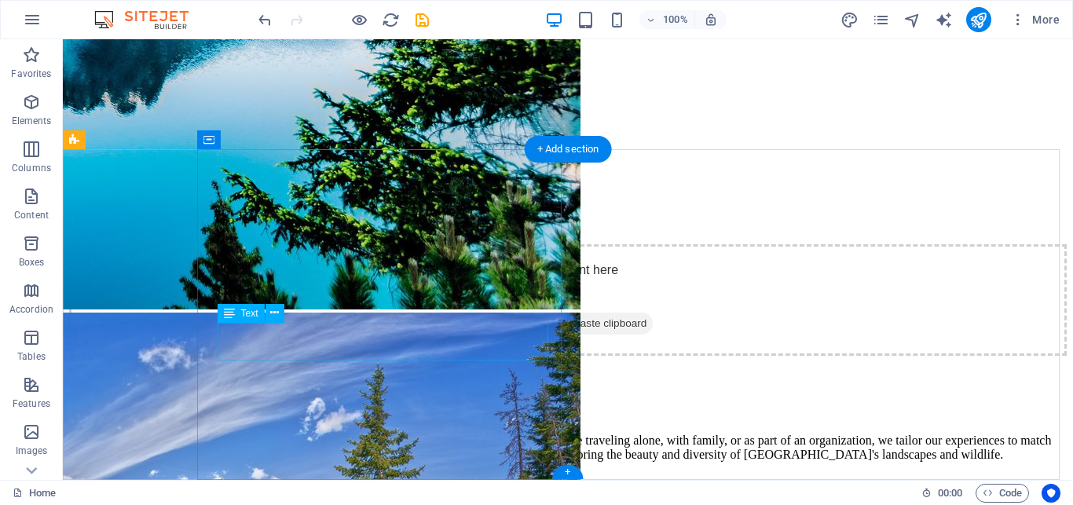
scroll to position [2284, 0]
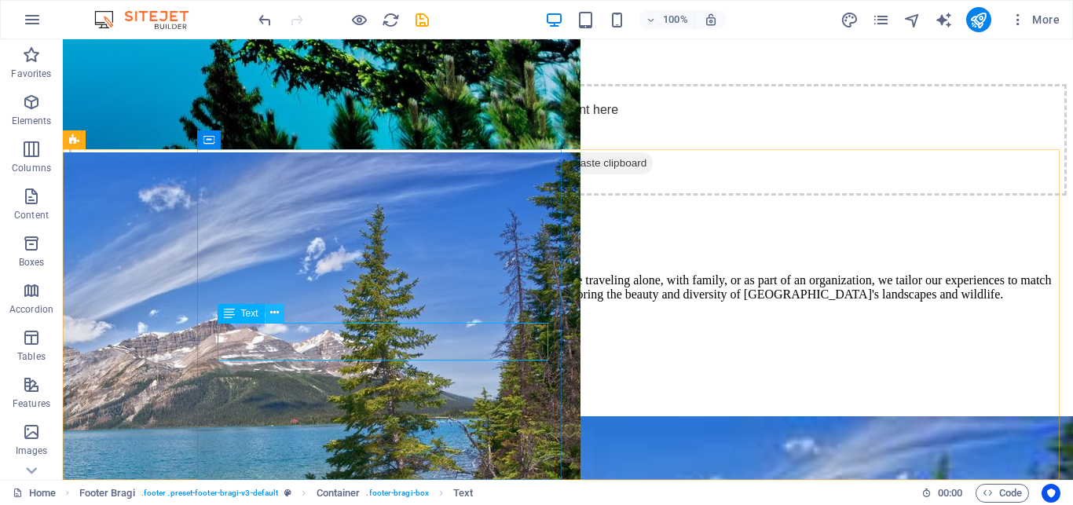
click at [273, 309] on icon at bounding box center [274, 313] width 9 height 17
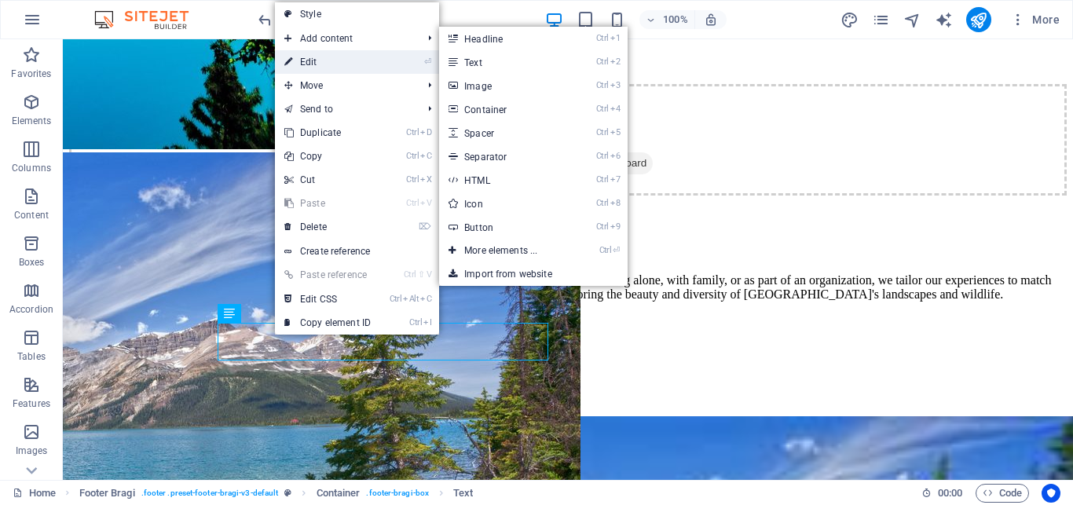
click at [307, 57] on link "⏎ Edit" at bounding box center [327, 62] width 105 height 24
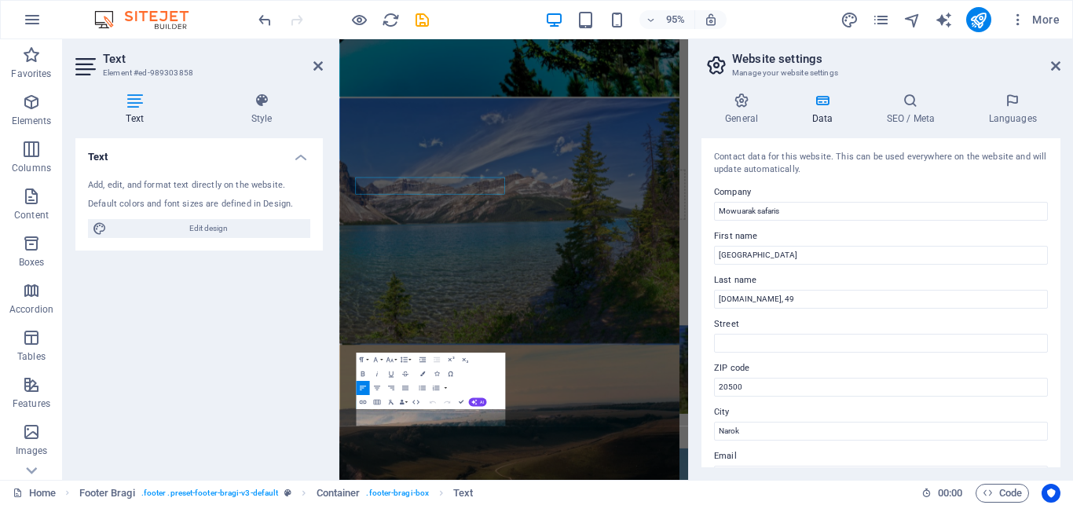
scroll to position [2283, 0]
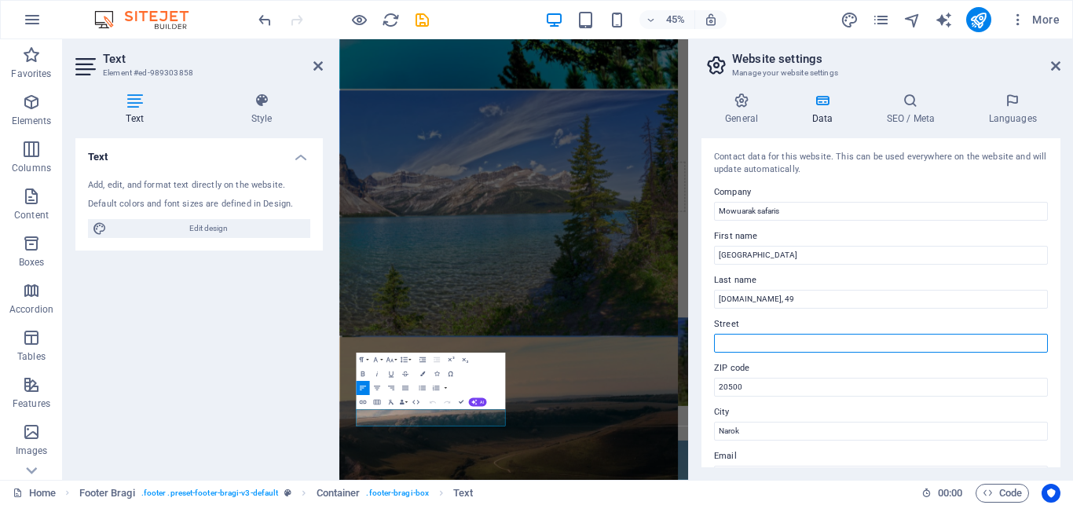
click at [738, 347] on input "Street" at bounding box center [881, 343] width 334 height 19
type input "N"
type input "o"
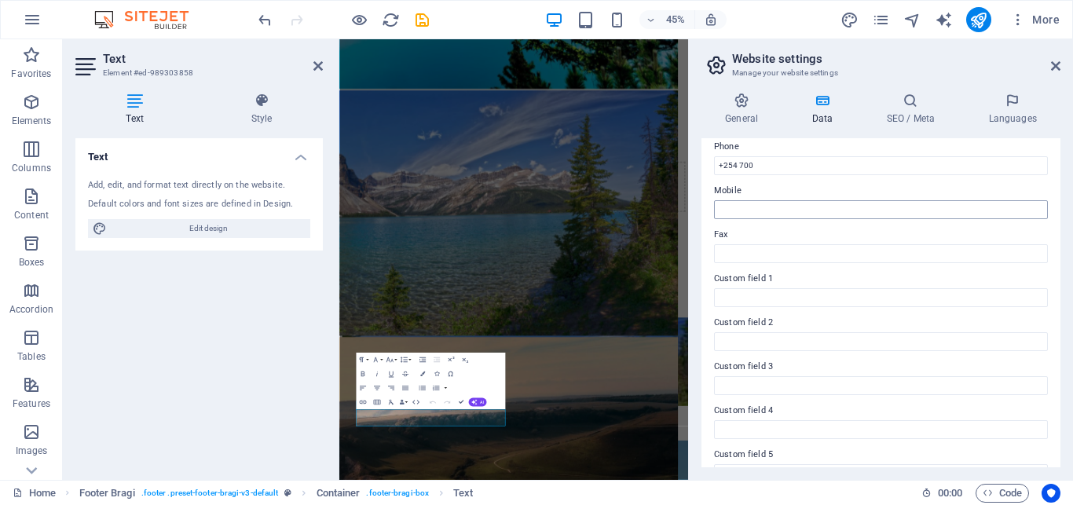
scroll to position [283, 0]
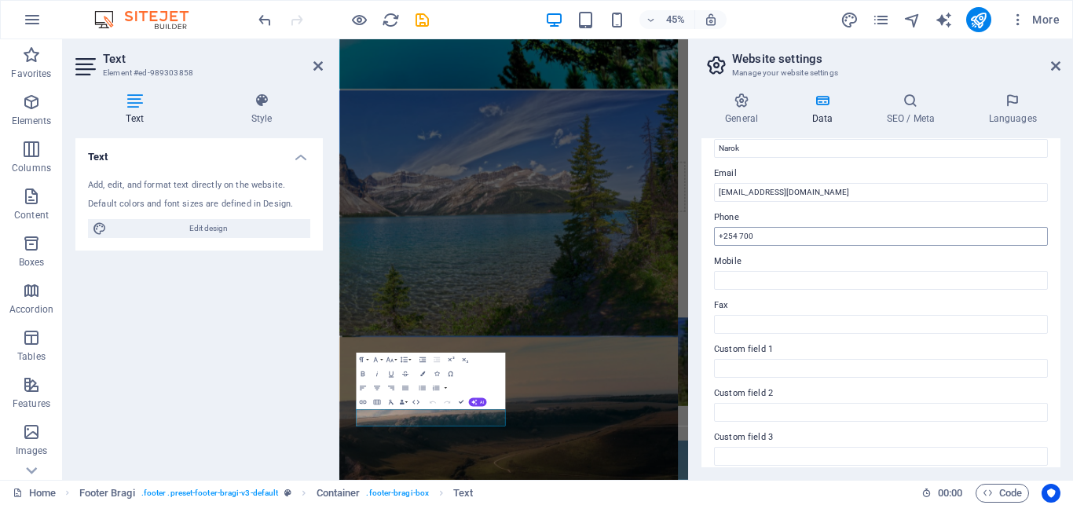
type input "Old museum build"
click at [762, 234] on input "+254 700" at bounding box center [881, 236] width 334 height 19
type input "[PHONE_NUMBER]"
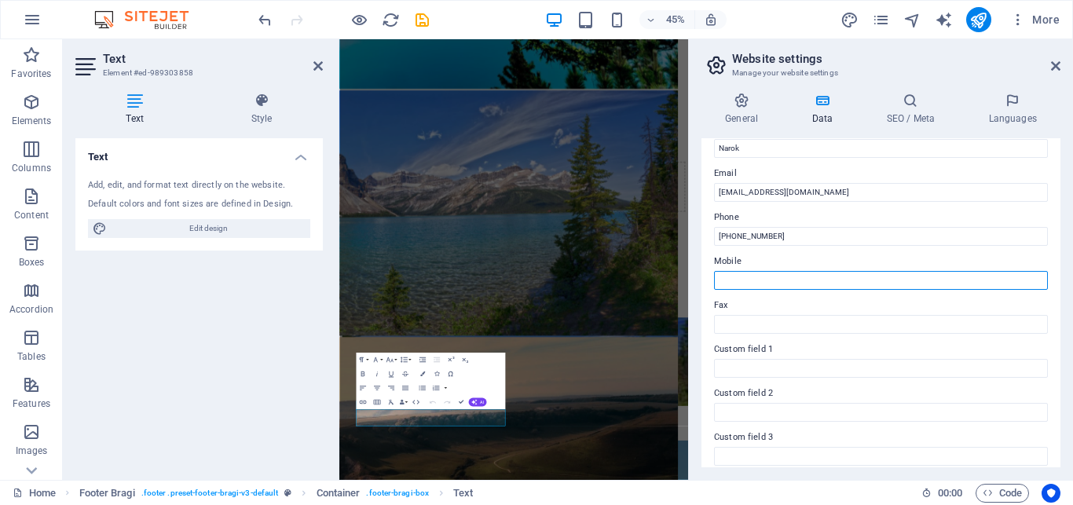
click at [757, 283] on input "Mobile" at bounding box center [881, 280] width 334 height 19
type input "[PHONE_NUMBER]"
click at [826, 338] on div "Contact data for this website. This can be used everywhere on the website and w…" at bounding box center [881, 302] width 359 height 329
click at [805, 314] on label "Fax" at bounding box center [881, 305] width 334 height 19
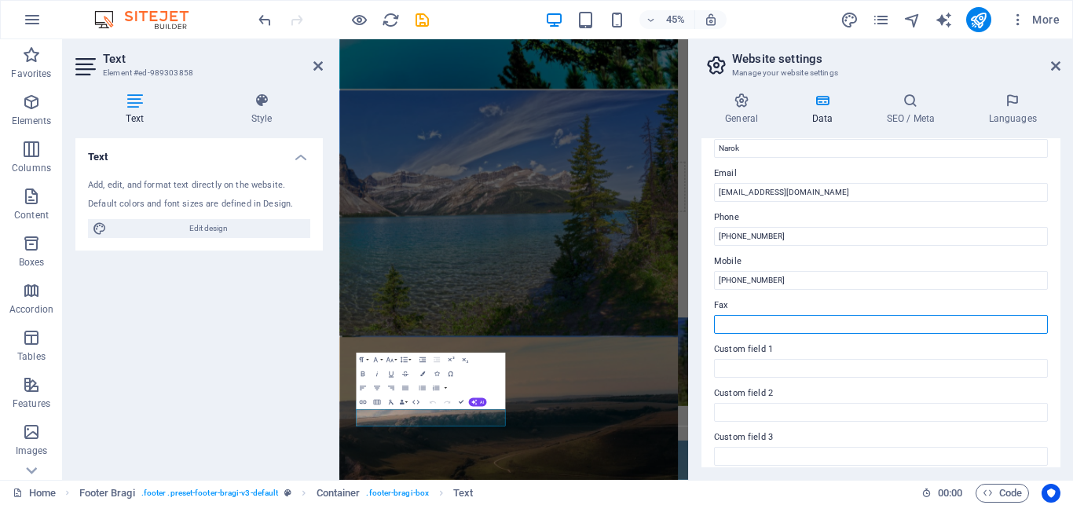
click at [805, 315] on input "Fax" at bounding box center [881, 324] width 334 height 19
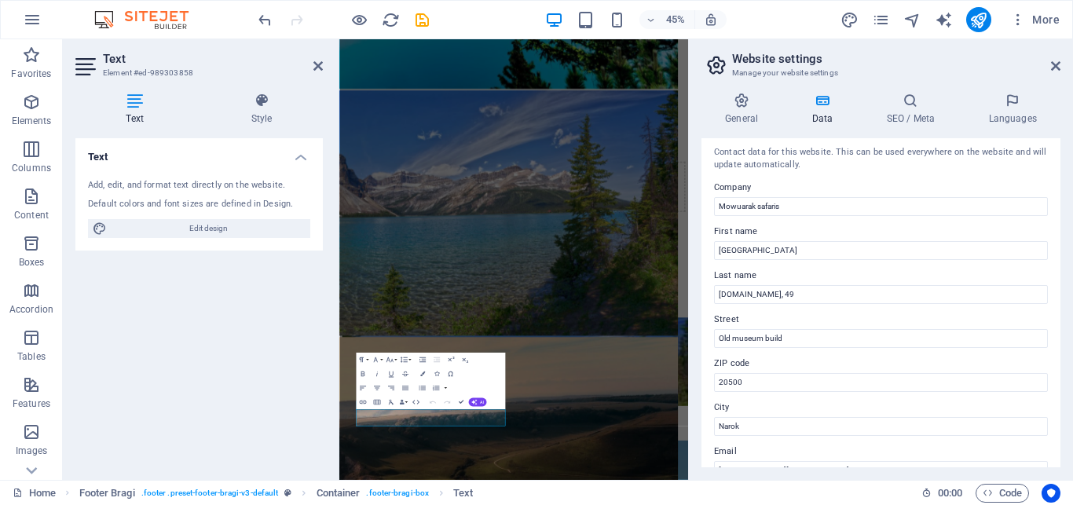
scroll to position [0, 0]
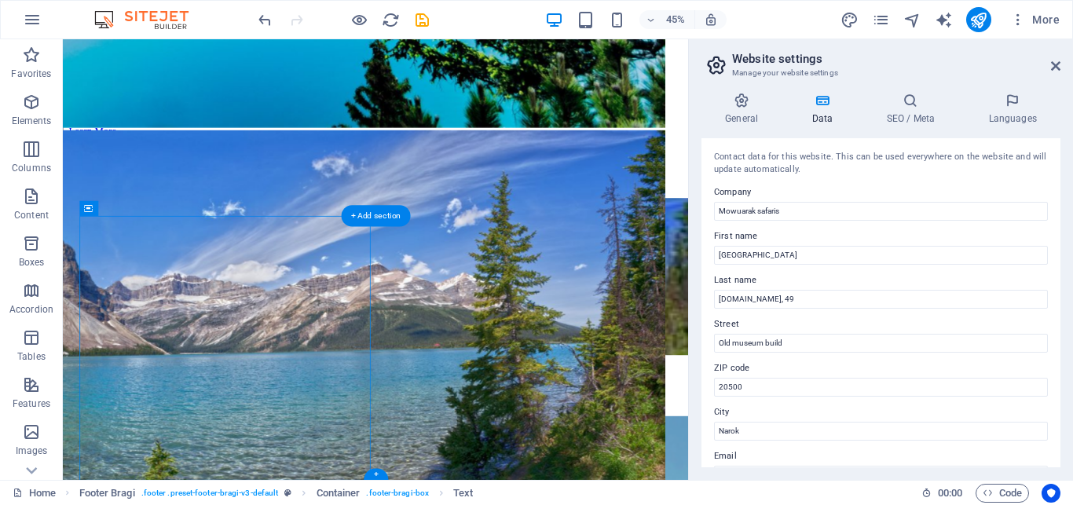
scroll to position [2283, 0]
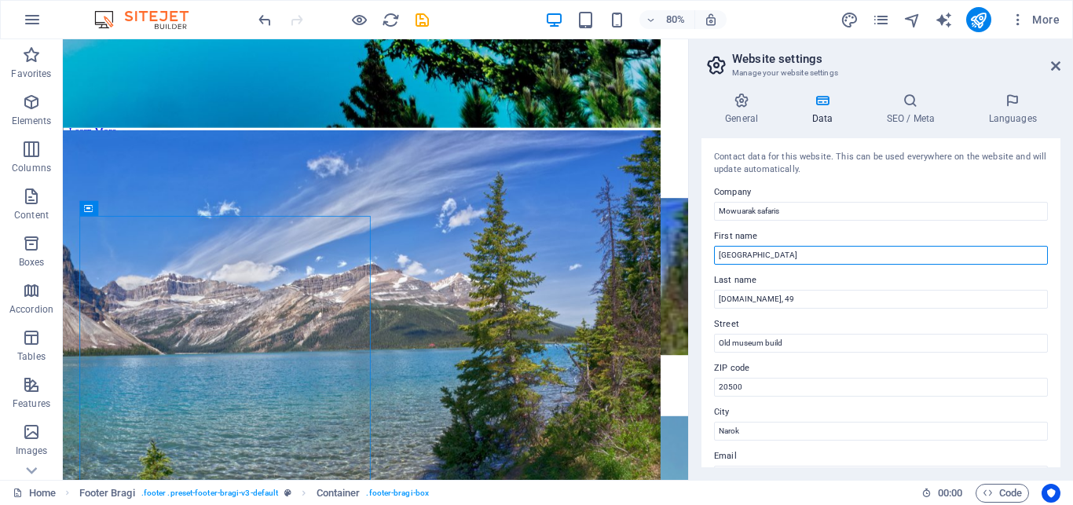
click at [718, 254] on input "[GEOGRAPHIC_DATA]" at bounding box center [881, 255] width 334 height 19
type input "[GEOGRAPHIC_DATA]"
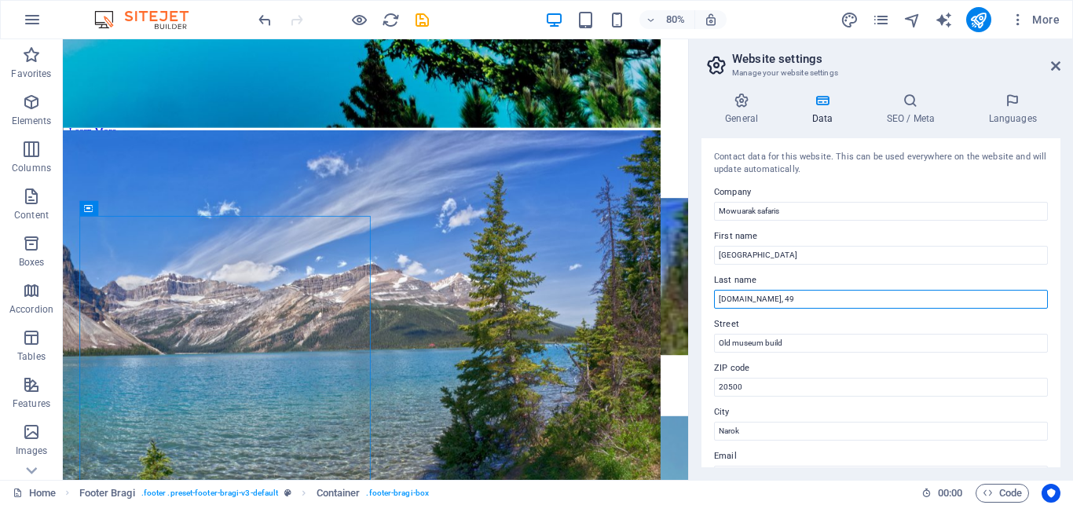
drag, startPoint x: 762, startPoint y: 299, endPoint x: 728, endPoint y: 292, distance: 34.5
click at [714, 298] on input "[DOMAIN_NAME], 49" at bounding box center [881, 299] width 334 height 19
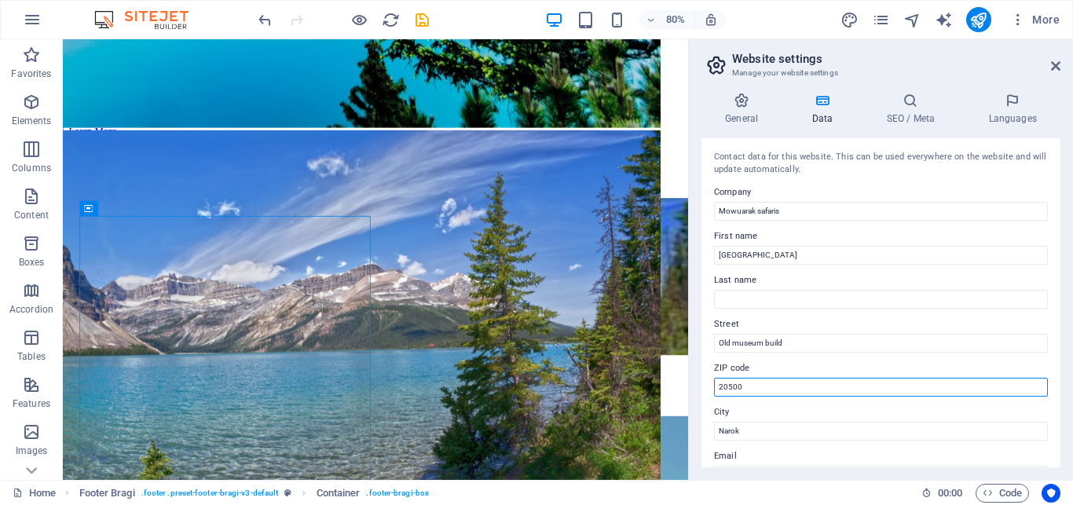
click at [719, 383] on input "20500" at bounding box center [881, 387] width 334 height 19
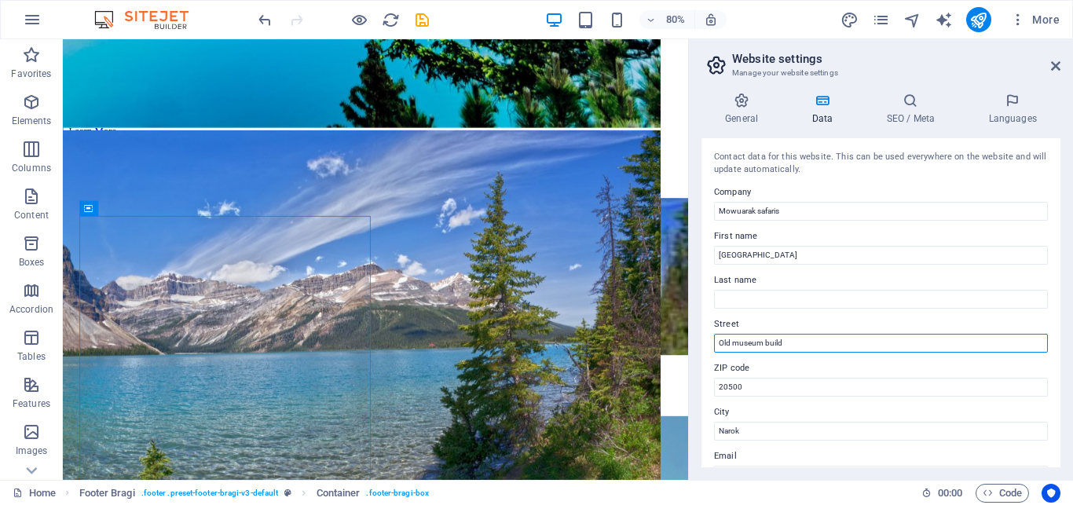
click at [719, 340] on input "Old museum build" at bounding box center [881, 343] width 334 height 19
paste input "[DOMAIN_NAME], 49"
click at [783, 344] on input "Old museum build" at bounding box center [881, 343] width 334 height 19
paste input "[DOMAIN_NAME], 49"
click at [787, 345] on input "Old museum build. [DOMAIN_NAME], 49" at bounding box center [881, 343] width 334 height 19
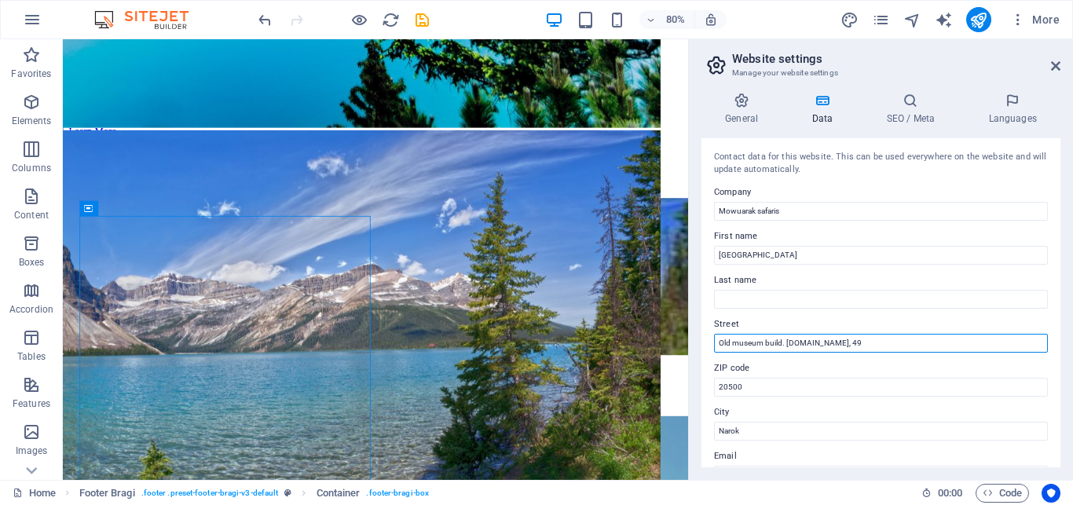
click at [825, 341] on input "Old museum build. [DOMAIN_NAME], 49" at bounding box center [881, 343] width 334 height 19
type input "Old museum build"
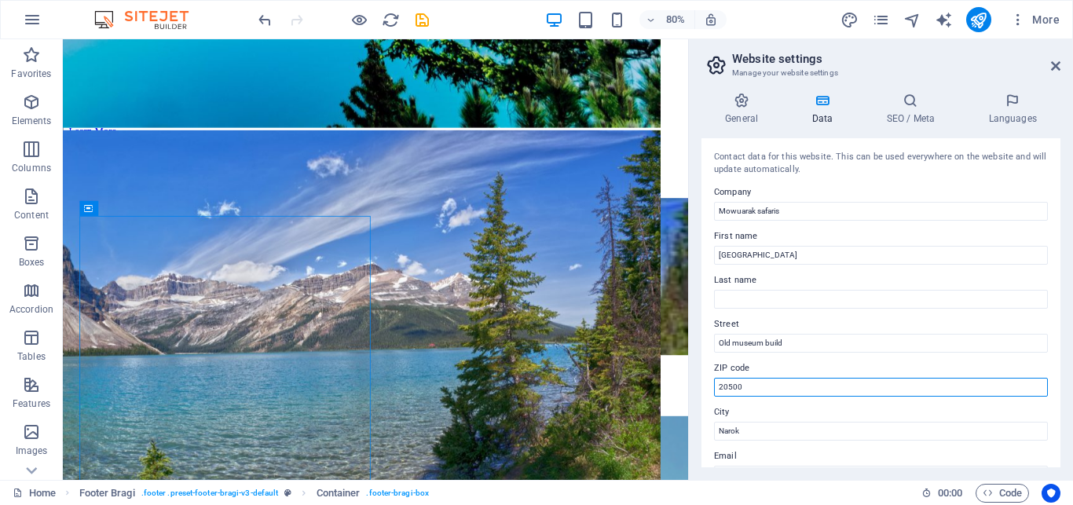
click at [721, 388] on input "20500" at bounding box center [881, 387] width 334 height 19
paste input "[DOMAIN_NAME], 49"
click at [784, 391] on input "[DOMAIN_NAME], 49-20500" at bounding box center [881, 387] width 334 height 19
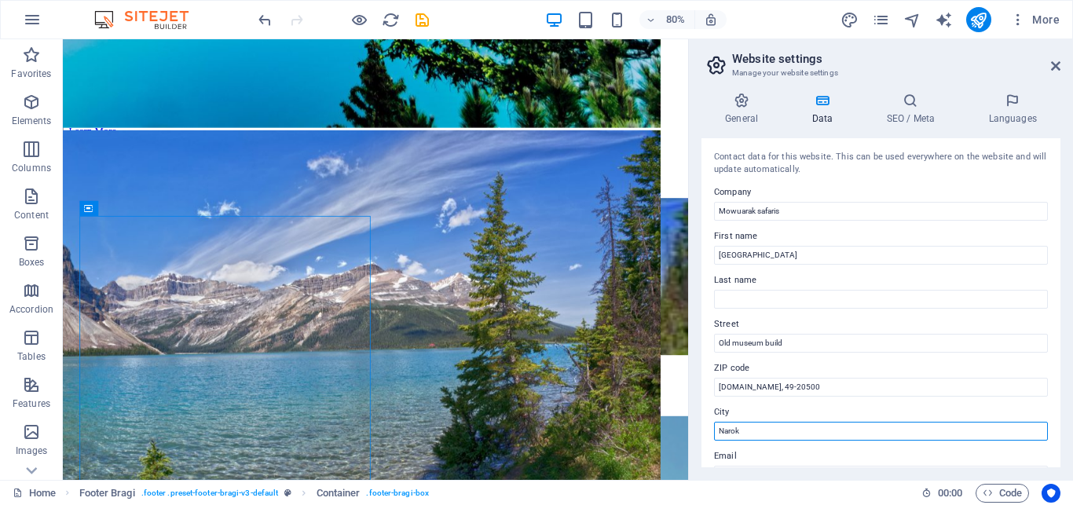
click at [743, 429] on input "Narok" at bounding box center [881, 431] width 334 height 19
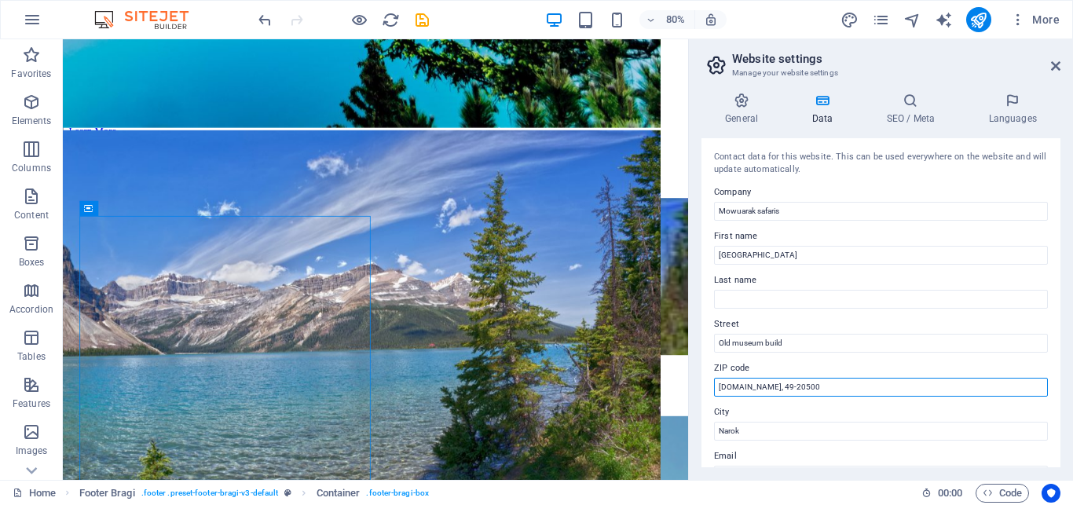
click at [783, 389] on input "[DOMAIN_NAME], 49-20500" at bounding box center [881, 387] width 334 height 19
type input "[DOMAIN_NAME], 49-20500,"
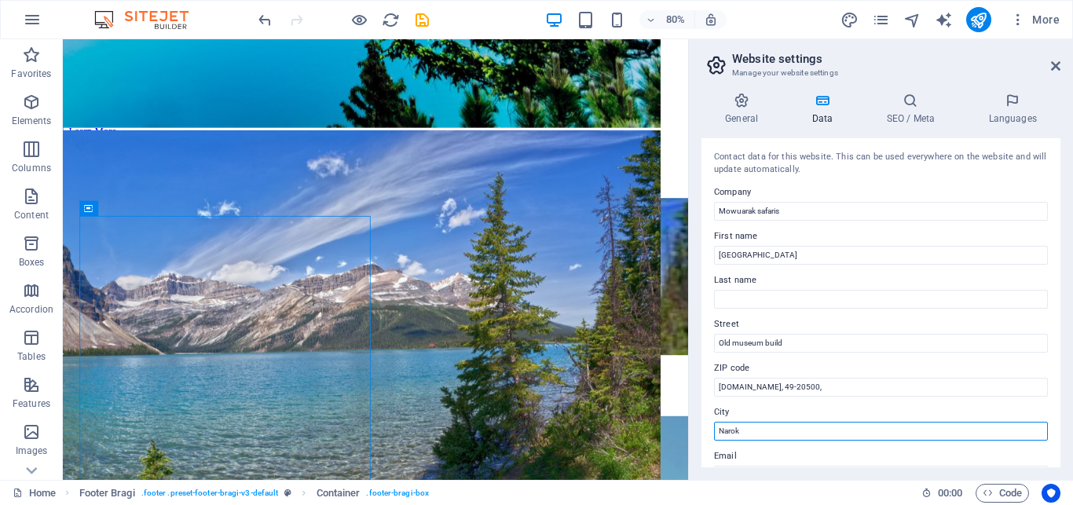
click at [740, 430] on input "Narok" at bounding box center [881, 431] width 334 height 19
type input "Narok, [GEOGRAPHIC_DATA]"
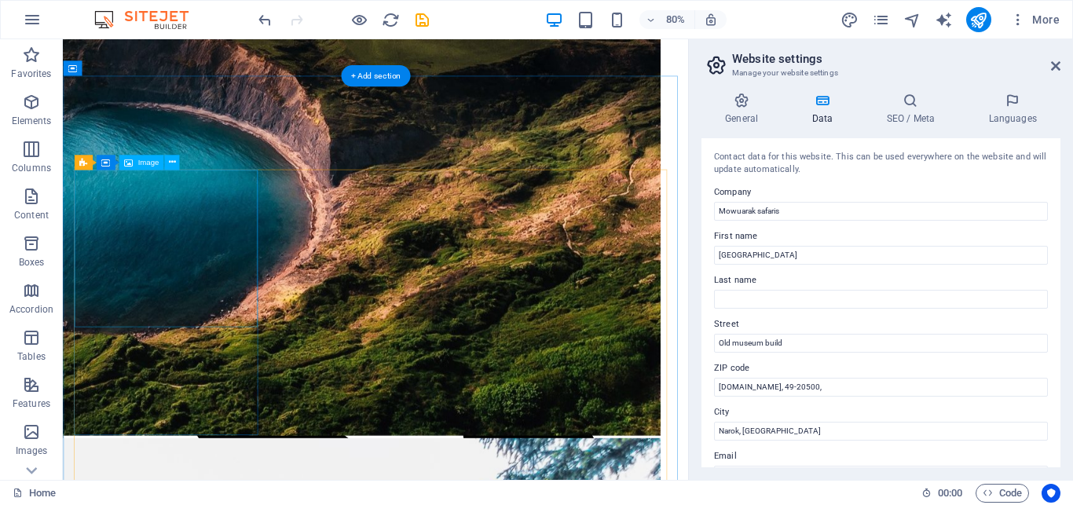
scroll to position [1000, 0]
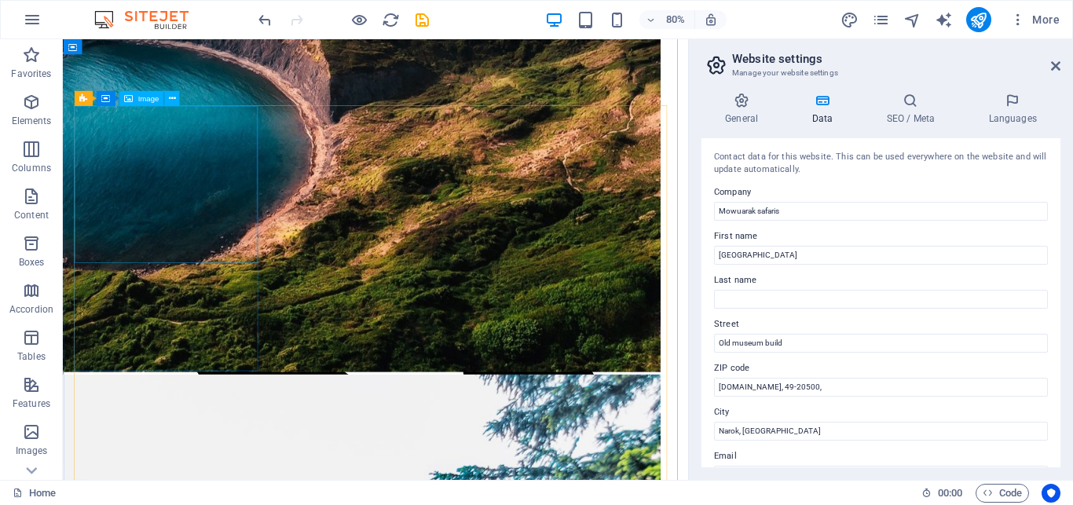
click at [149, 101] on span "Image" at bounding box center [148, 99] width 21 height 8
click at [136, 98] on div "Image" at bounding box center [141, 98] width 45 height 15
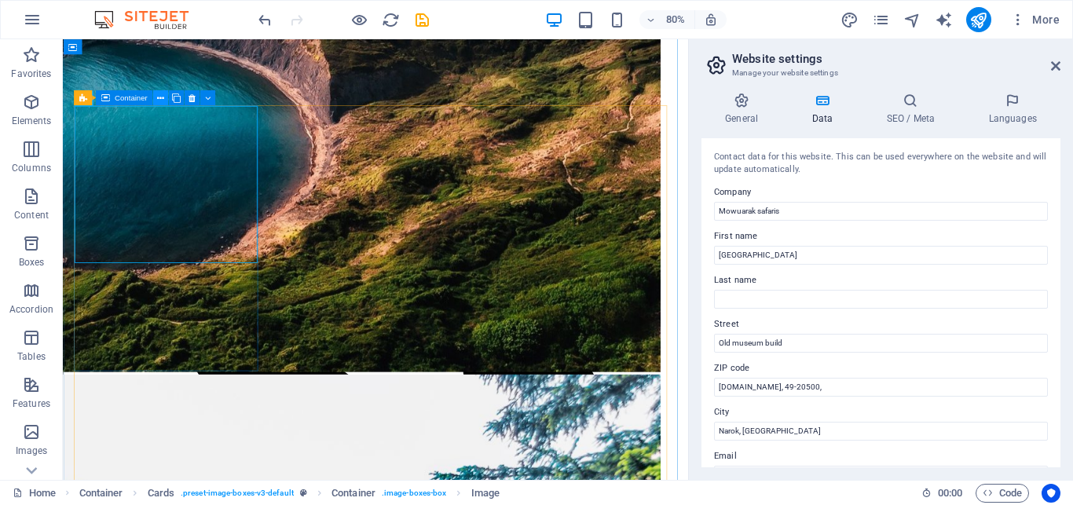
click at [164, 99] on icon at bounding box center [160, 97] width 7 height 13
click at [126, 101] on icon at bounding box center [125, 97] width 7 height 13
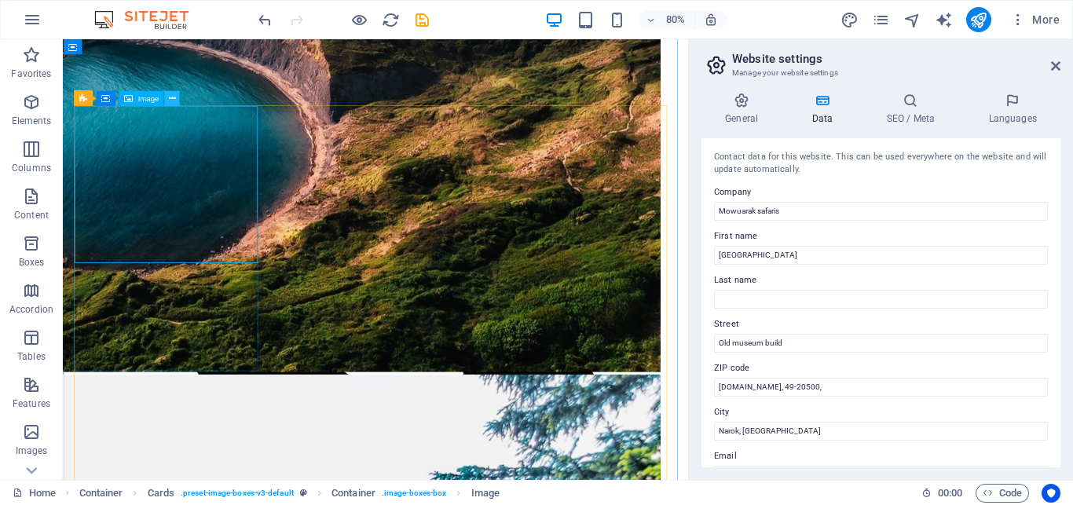
click at [173, 101] on icon at bounding box center [171, 98] width 7 height 13
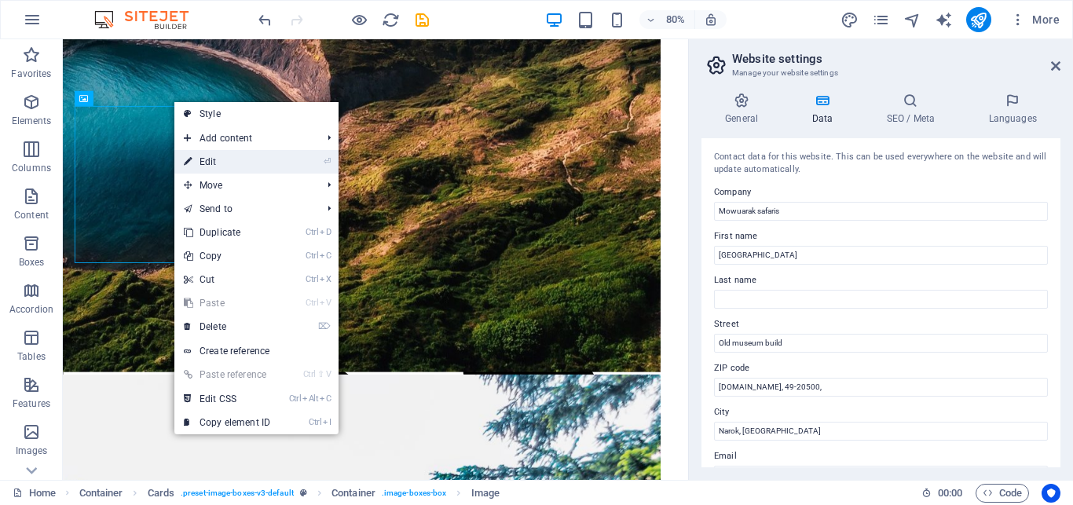
click at [204, 154] on link "⏎ Edit" at bounding box center [226, 162] width 105 height 24
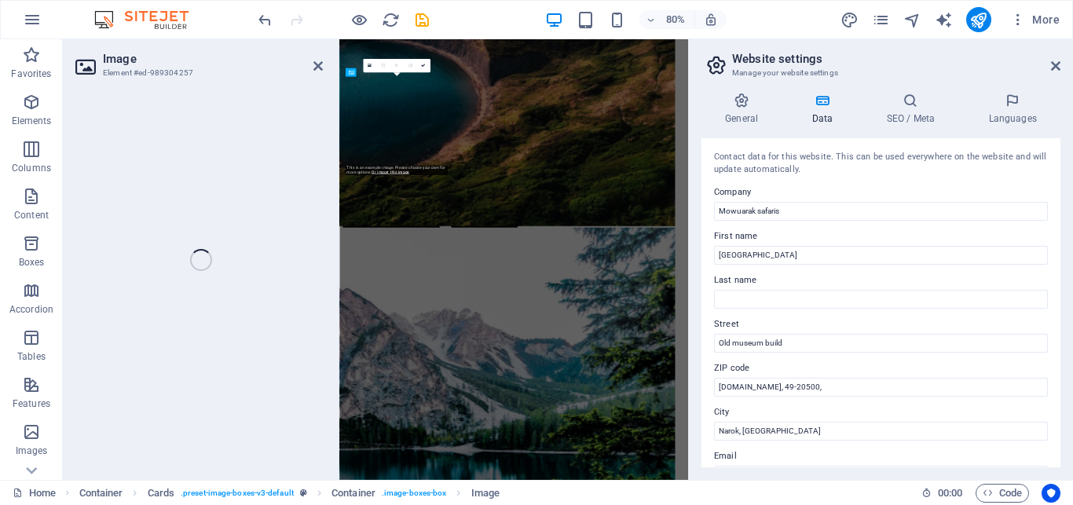
select select "vw"
select select "px"
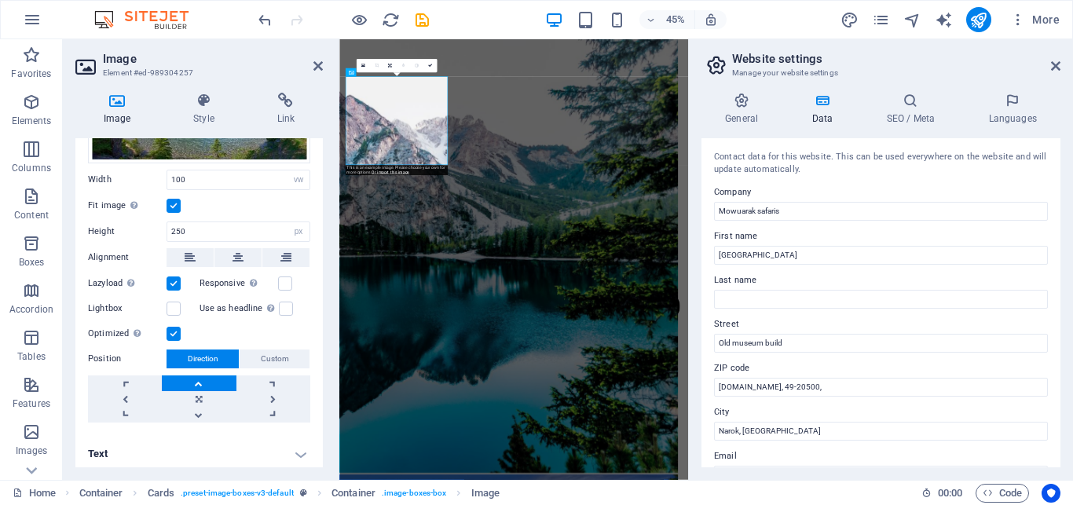
scroll to position [0, 0]
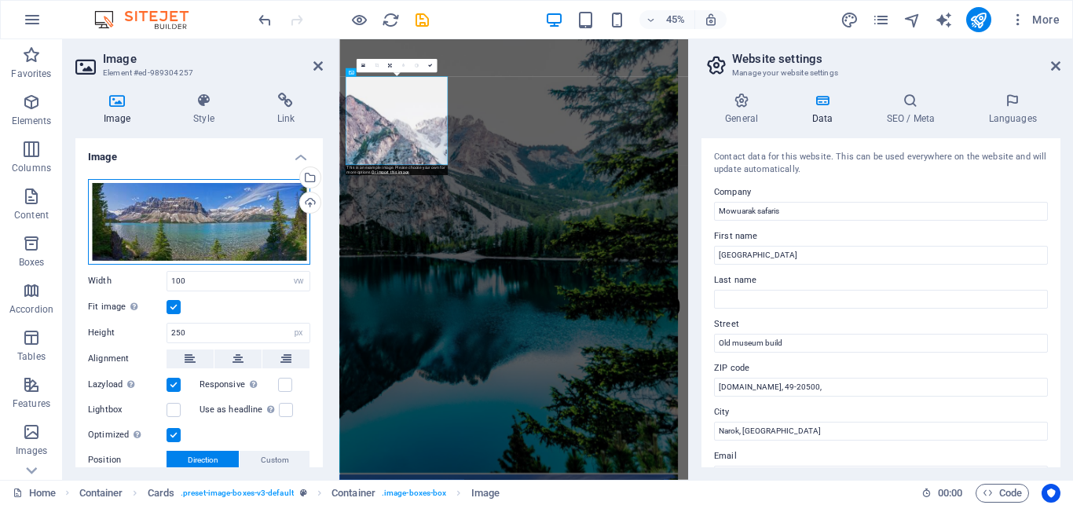
click at [192, 205] on div "Drag files here, click to choose files or select files from Files or our free s…" at bounding box center [199, 222] width 222 height 86
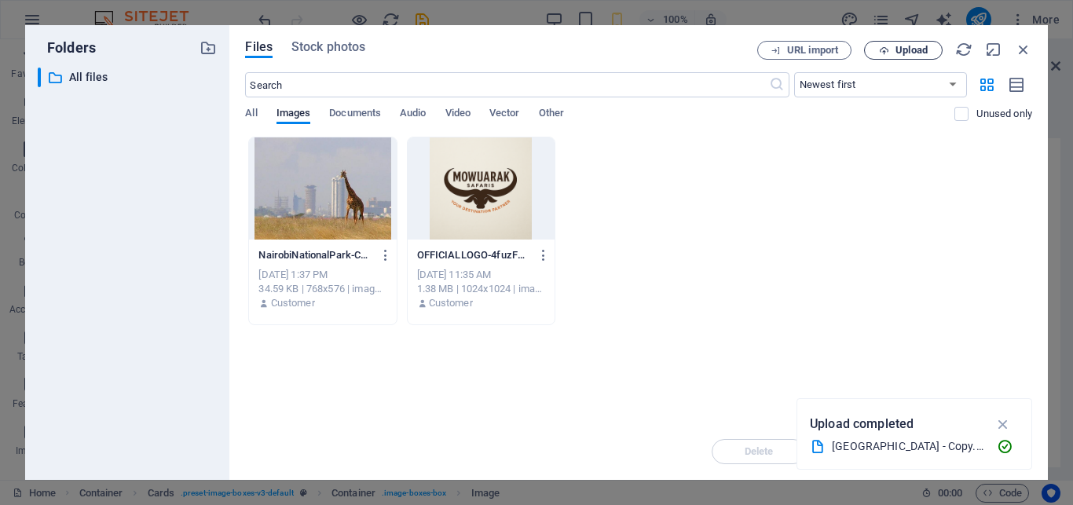
click at [902, 50] on span "Upload" at bounding box center [912, 50] width 32 height 9
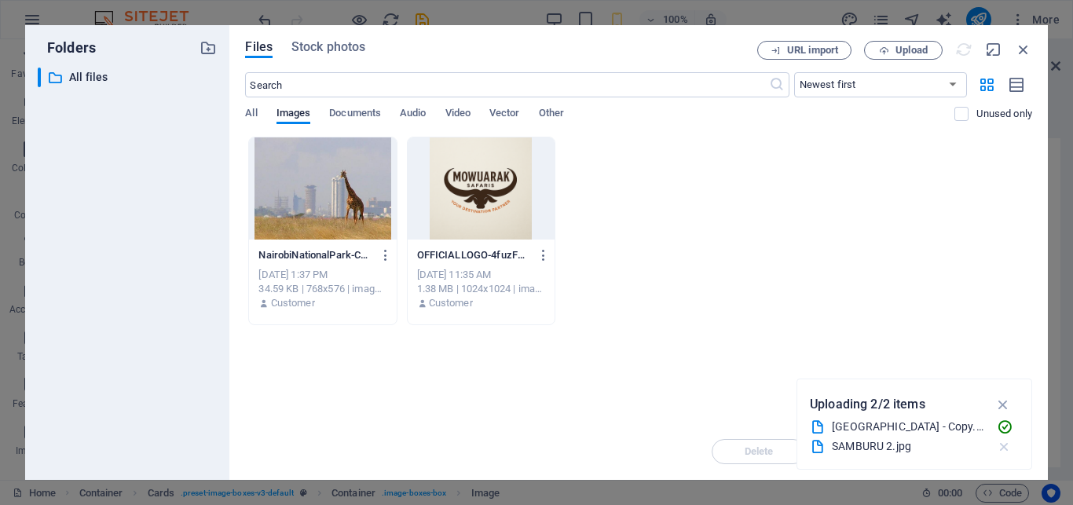
click at [1005, 446] on icon "button" at bounding box center [1004, 447] width 17 height 16
click at [994, 444] on button "button" at bounding box center [1004, 447] width 29 height 25
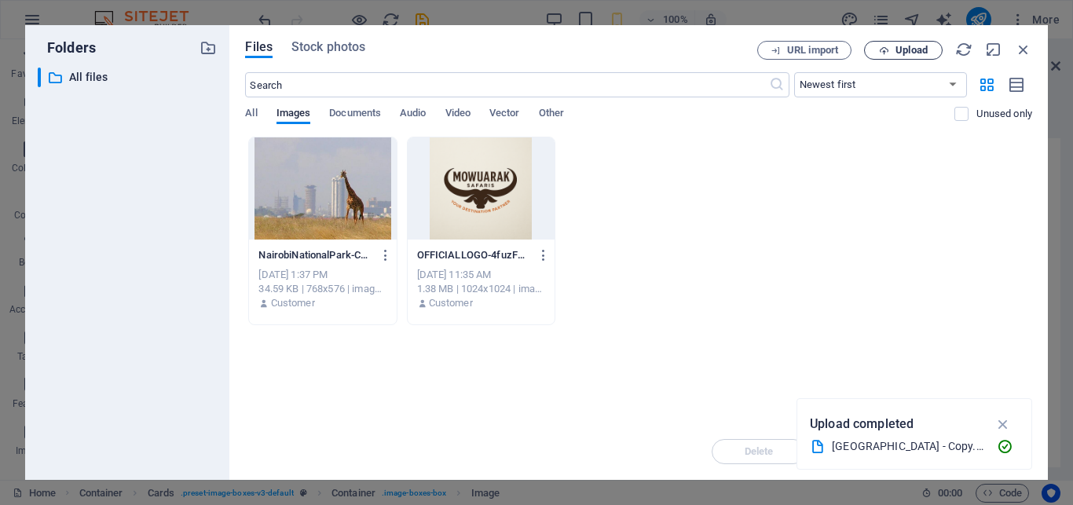
click at [894, 49] on span "Upload" at bounding box center [903, 51] width 64 height 10
